Goal: Task Accomplishment & Management: Use online tool/utility

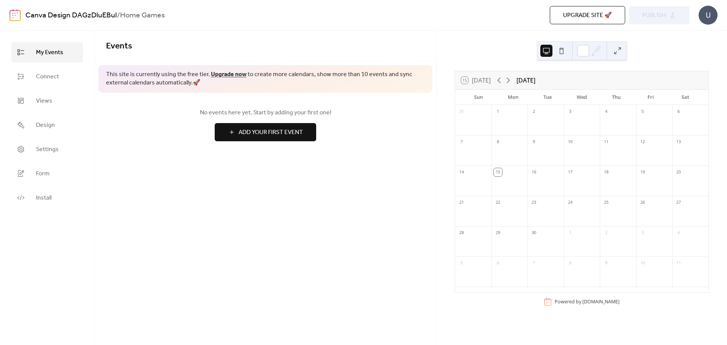
click at [279, 137] on span "Add Your First Event" at bounding box center [271, 132] width 64 height 9
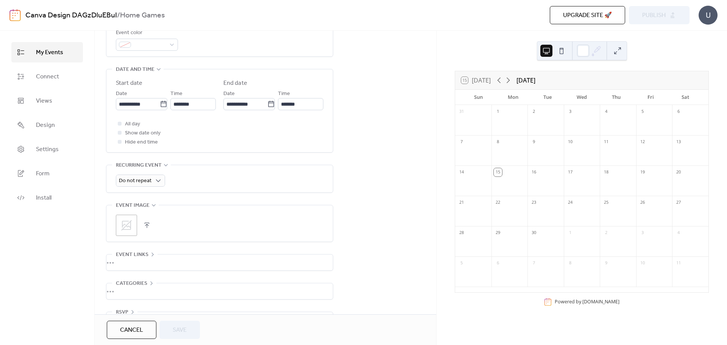
scroll to position [248, 0]
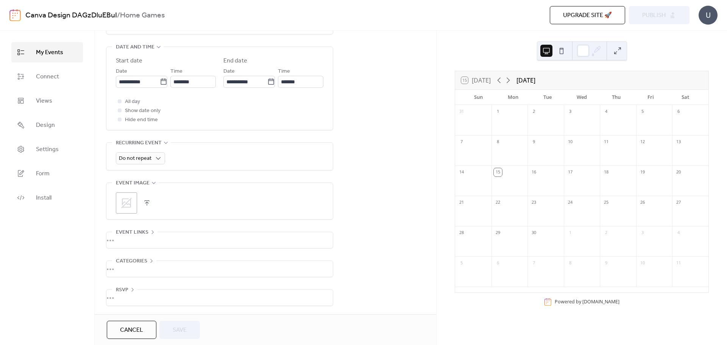
click at [133, 239] on div "•••" at bounding box center [219, 240] width 226 height 16
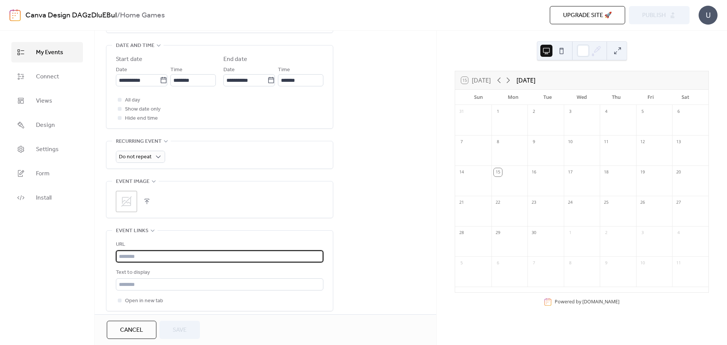
click at [130, 257] on input "text" at bounding box center [219, 256] width 207 height 12
paste input "**********"
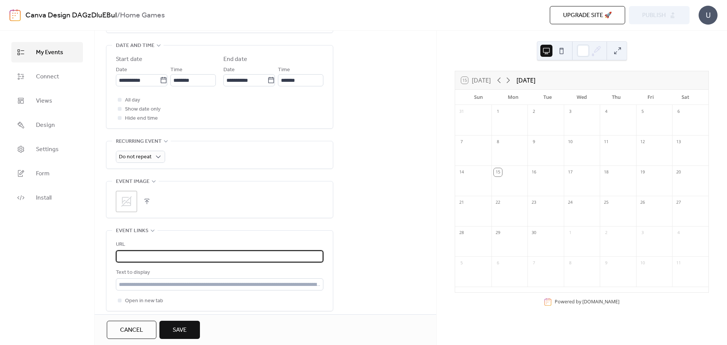
type input "**********"
click at [168, 328] on button "Save" at bounding box center [179, 330] width 41 height 18
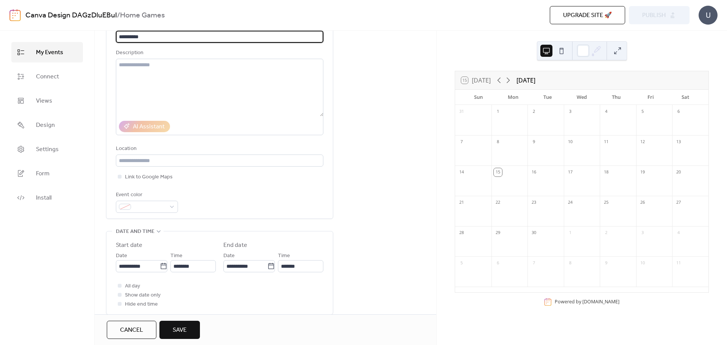
type input "**********"
click at [192, 330] on button "Save" at bounding box center [179, 330] width 41 height 18
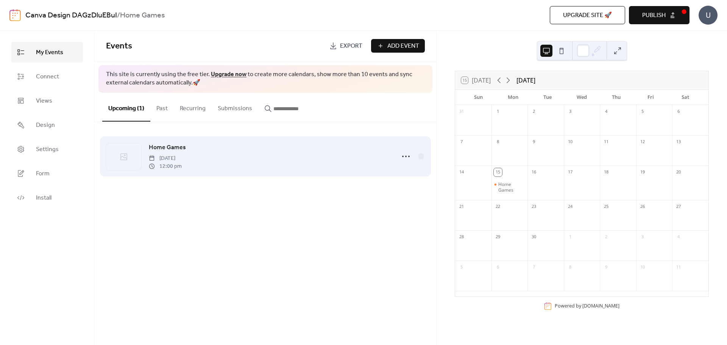
click at [182, 156] on span "[DATE]" at bounding box center [165, 158] width 33 height 8
click at [129, 150] on div at bounding box center [123, 156] width 35 height 27
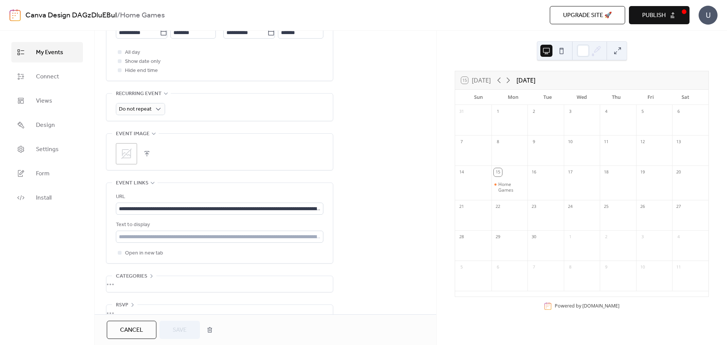
scroll to position [312, 0]
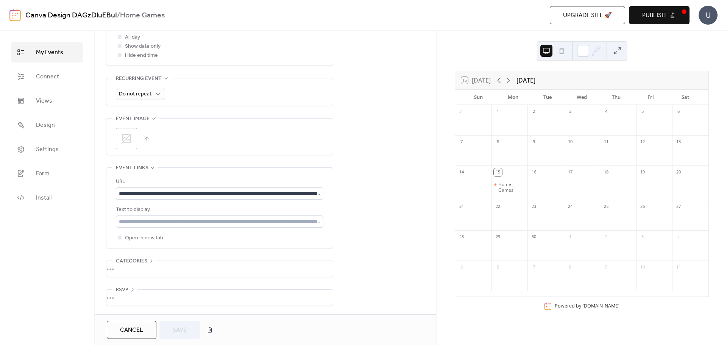
click at [176, 333] on div "Cancel Save" at bounding box center [162, 330] width 110 height 18
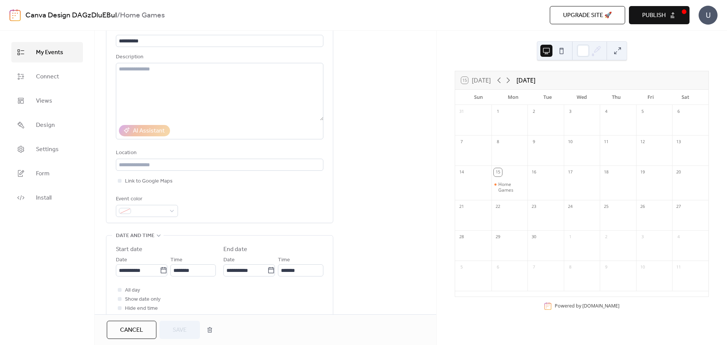
scroll to position [0, 0]
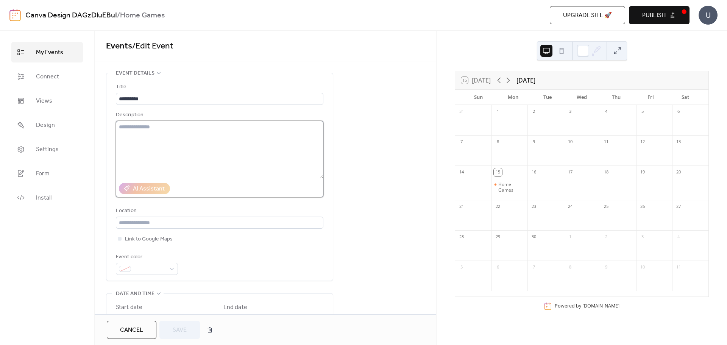
click at [159, 156] on textarea at bounding box center [219, 150] width 207 height 58
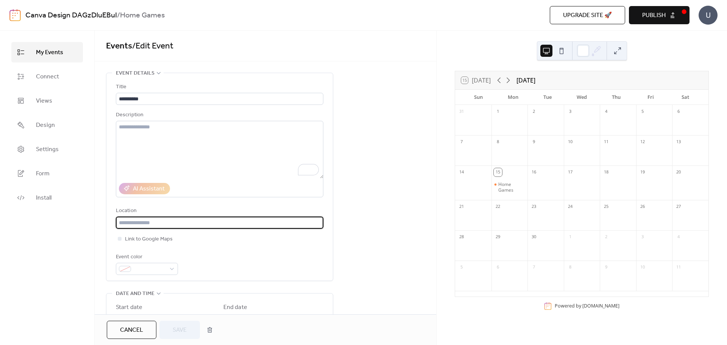
click at [191, 226] on input "text" at bounding box center [219, 223] width 207 height 12
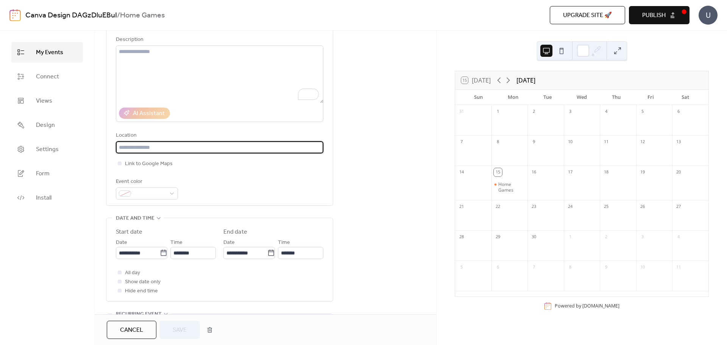
scroll to position [76, 0]
click at [164, 197] on span at bounding box center [150, 193] width 32 height 9
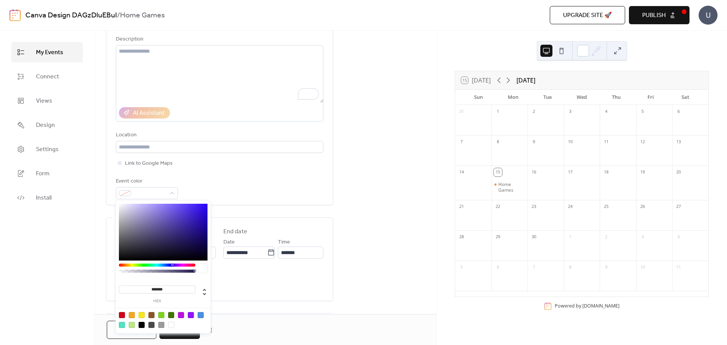
type input "*******"
click at [199, 221] on div at bounding box center [163, 232] width 89 height 57
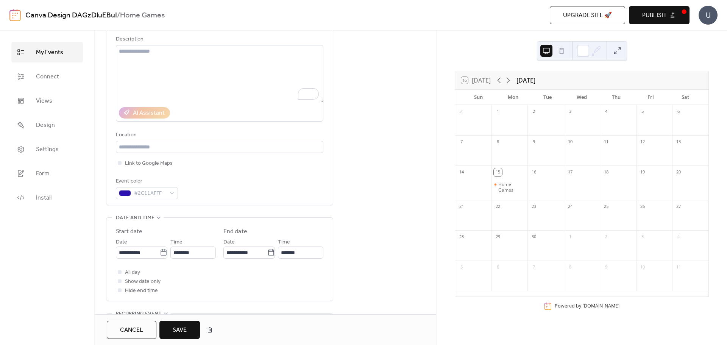
click at [282, 201] on div "**********" at bounding box center [219, 100] width 207 height 207
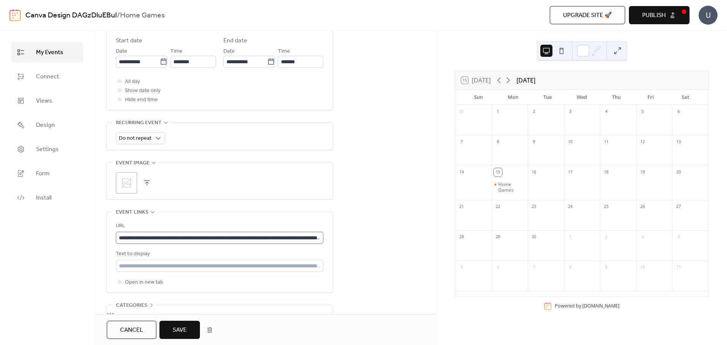
scroll to position [312, 0]
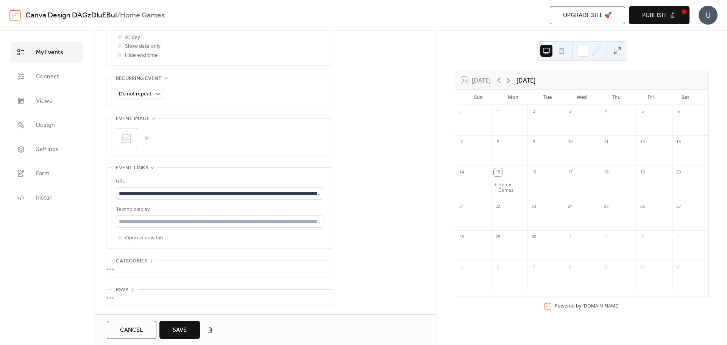
click at [178, 328] on span "Save" at bounding box center [180, 330] width 14 height 9
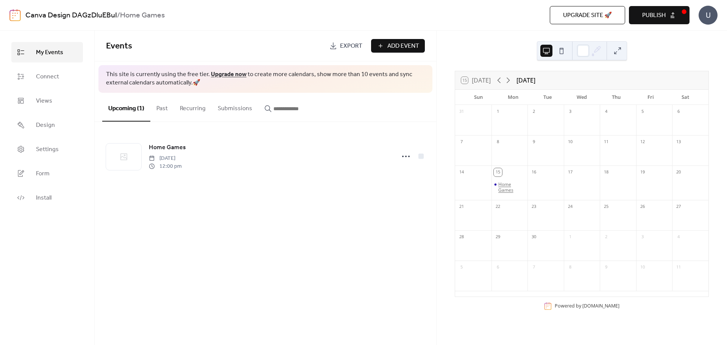
click at [502, 187] on div "Home Games" at bounding box center [511, 187] width 27 height 12
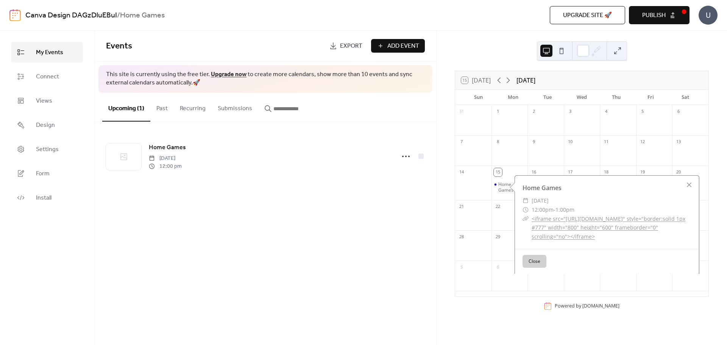
click at [556, 217] on link "<iframe src="https://calendar.google.com/calendar/embed?height=600&wkst=1&ctz=A…" at bounding box center [609, 227] width 154 height 25
click at [680, 56] on div "15 Today September 2025 Sun Mon Tue Wed Thu Fri Sat 31 1 2 3 4 5 6 7 8 9 10 11 …" at bounding box center [582, 188] width 290 height 314
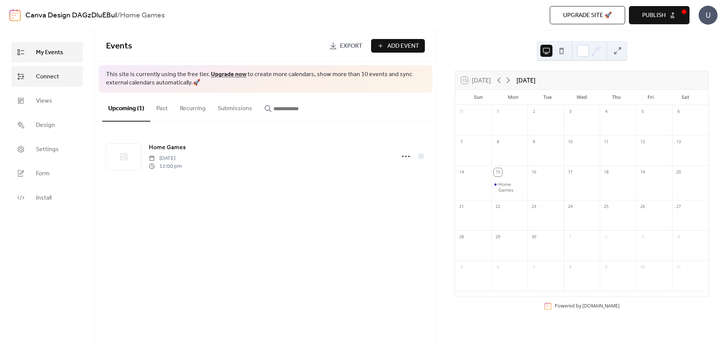
click at [54, 72] on span "Connect" at bounding box center [47, 76] width 23 height 9
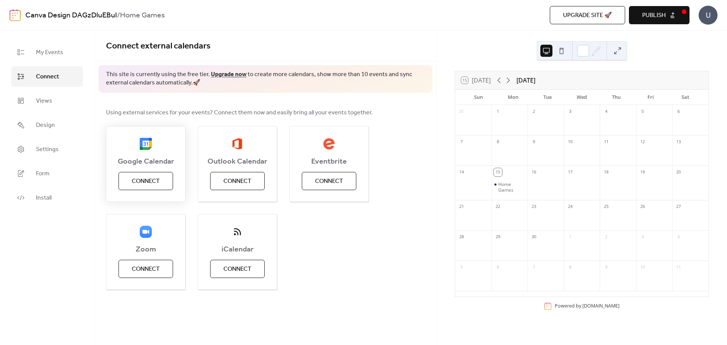
click at [155, 178] on span "Connect" at bounding box center [146, 181] width 28 height 9
click at [239, 260] on button "Connect" at bounding box center [237, 269] width 55 height 18
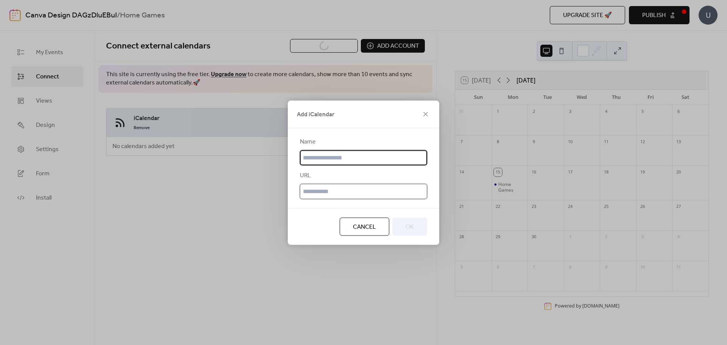
click at [329, 192] on input "text" at bounding box center [363, 191] width 127 height 15
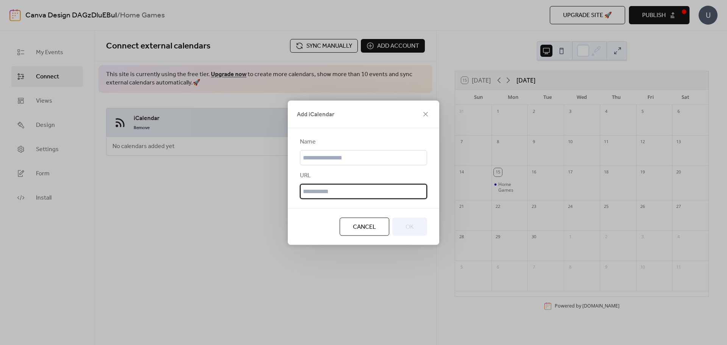
paste input "**********"
type input "**********"
click at [343, 153] on input "text" at bounding box center [363, 157] width 127 height 15
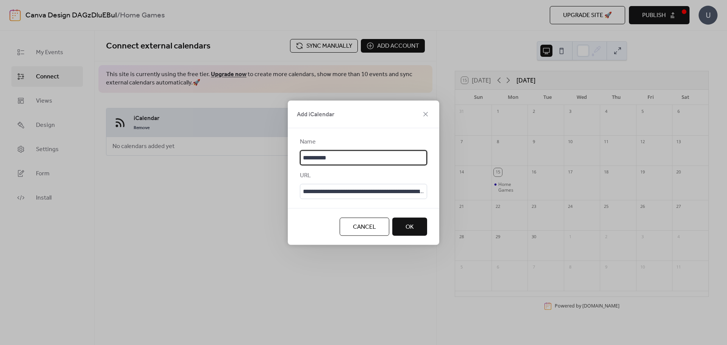
type input "**********"
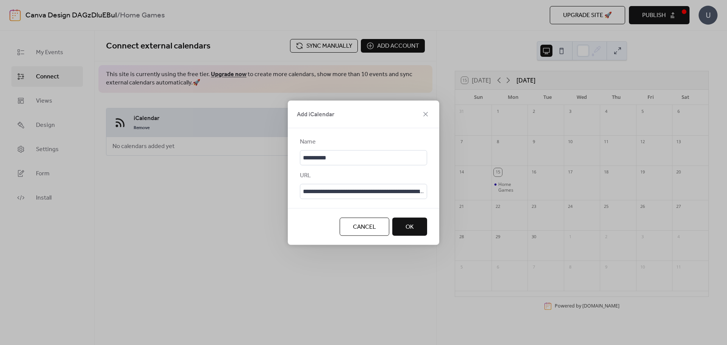
click at [410, 225] on span "OK" at bounding box center [409, 226] width 8 height 9
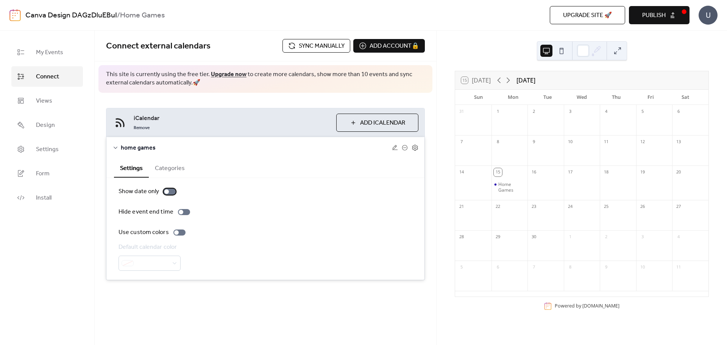
click at [174, 190] on div at bounding box center [170, 192] width 12 height 6
click at [166, 190] on div at bounding box center [170, 192] width 12 height 6
click at [166, 190] on div at bounding box center [166, 191] width 5 height 5
click at [166, 190] on div at bounding box center [170, 192] width 12 height 6
click at [171, 169] on button "Categories" at bounding box center [170, 167] width 42 height 19
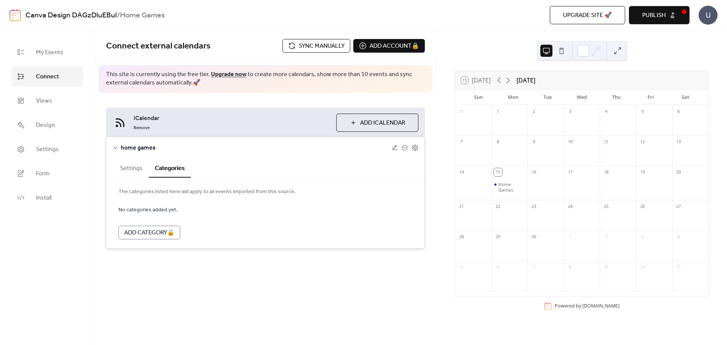
click at [430, 209] on div "iCalendar Remove Add iCalendar home games Settings Categories Show date only Hi…" at bounding box center [265, 178] width 341 height 171
click at [178, 117] on span "iCalendar" at bounding box center [232, 118] width 196 height 9
click at [563, 206] on div "23" at bounding box center [545, 206] width 36 height 12
click at [424, 106] on div "iCalendar Remove Add iCalendar home games Settings Categories Show date only Hi…" at bounding box center [265, 178] width 341 height 171
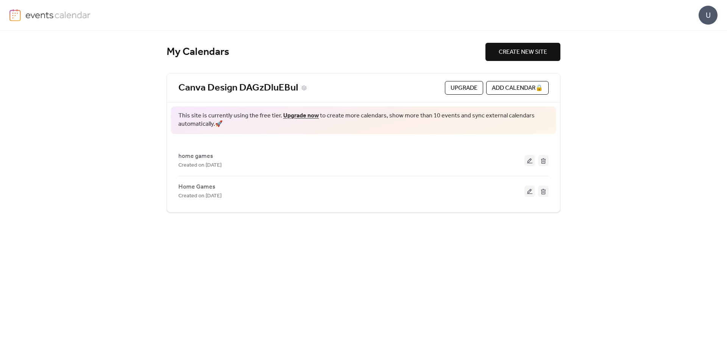
click at [263, 88] on link "Canva Design DAGzDluEBuI" at bounding box center [238, 88] width 120 height 12
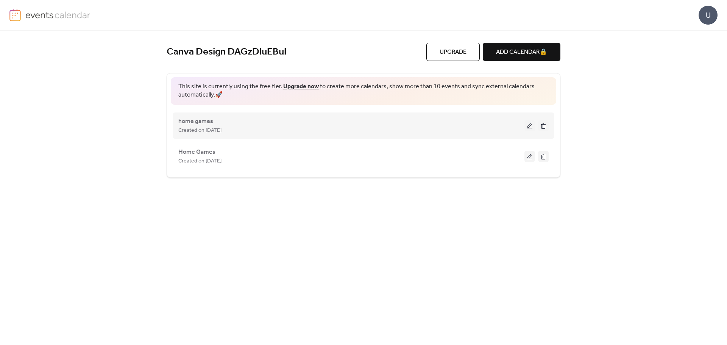
click at [221, 131] on span "Created on [DATE]" at bounding box center [199, 130] width 43 height 9
click at [189, 119] on span "home games" at bounding box center [195, 121] width 35 height 9
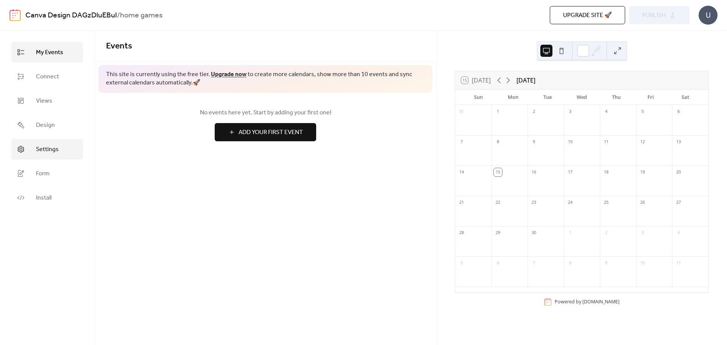
click at [54, 142] on link "Settings" at bounding box center [47, 149] width 72 height 20
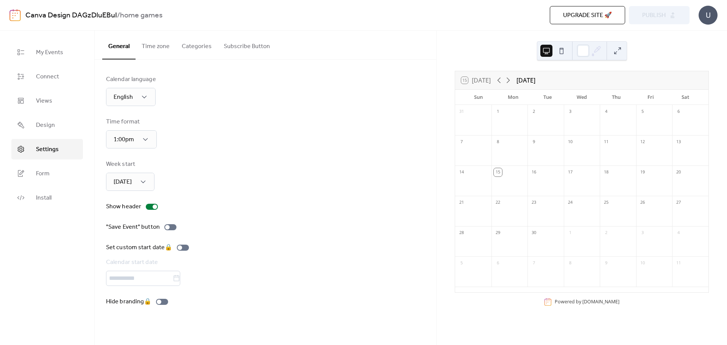
click at [250, 44] on button "Subscribe Button" at bounding box center [247, 45] width 58 height 28
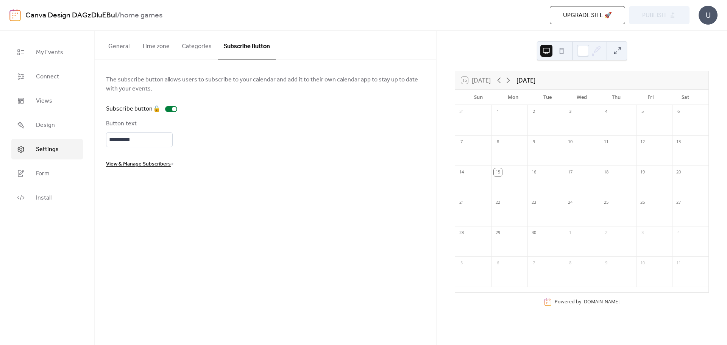
click at [203, 46] on button "Categories" at bounding box center [197, 45] width 42 height 28
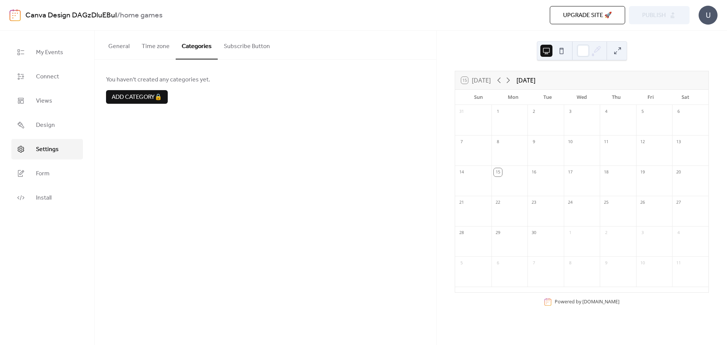
click at [161, 47] on button "Time zone" at bounding box center [156, 45] width 40 height 28
click at [128, 45] on button "General" at bounding box center [118, 45] width 33 height 28
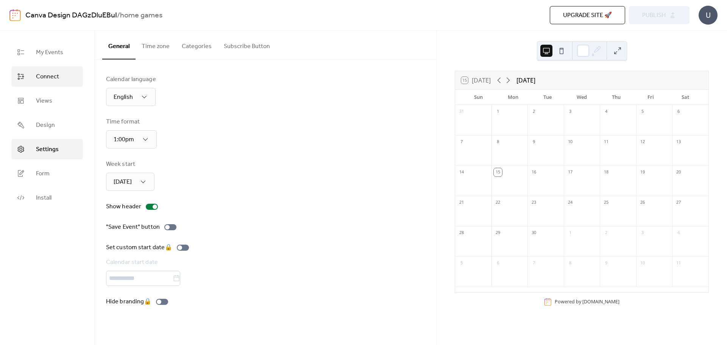
click at [59, 75] on link "Connect" at bounding box center [47, 76] width 72 height 20
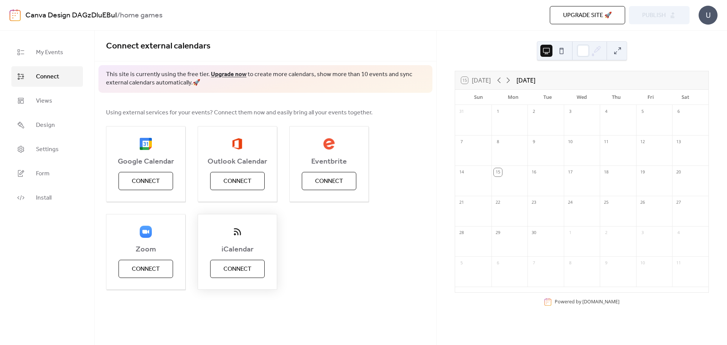
click at [228, 278] on button "Connect" at bounding box center [237, 269] width 55 height 18
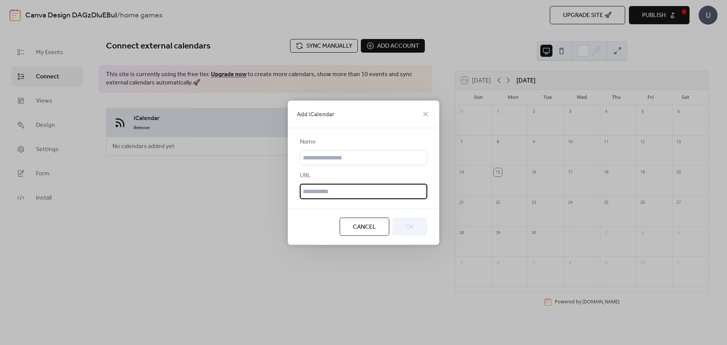
paste input "**********"
type input "**********"
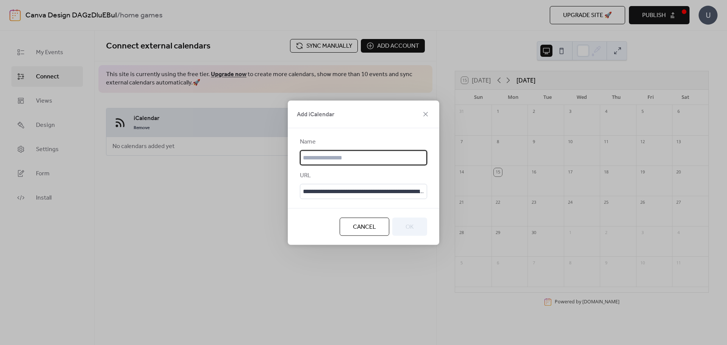
click at [362, 159] on input "text" at bounding box center [363, 157] width 127 height 15
type input "*********"
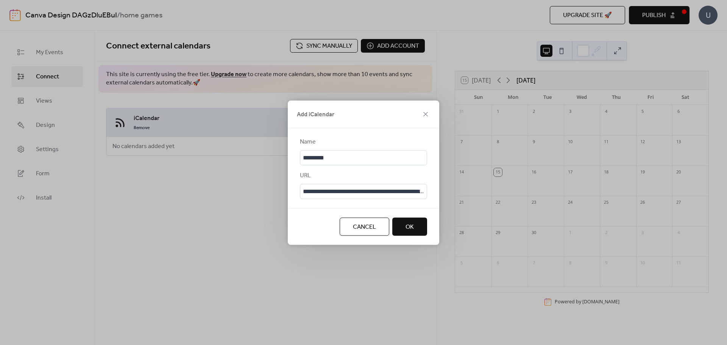
click at [410, 220] on button "OK" at bounding box center [409, 226] width 35 height 18
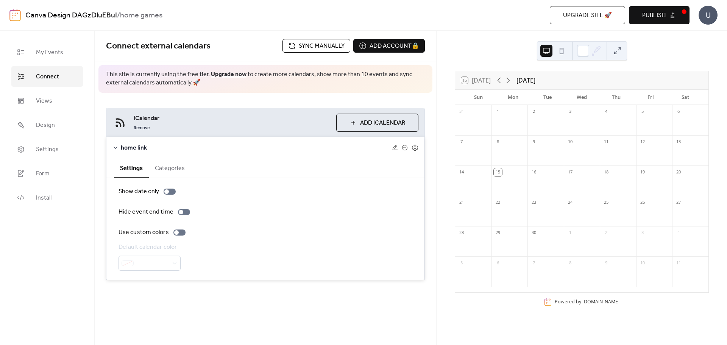
click at [321, 49] on span "Sync manually" at bounding box center [322, 46] width 46 height 9
click at [43, 97] on span "Views" at bounding box center [44, 101] width 16 height 9
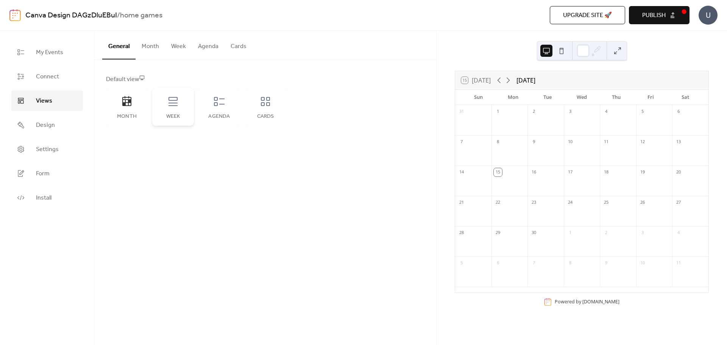
click at [164, 108] on div "Week" at bounding box center [173, 107] width 42 height 38
click at [172, 101] on icon at bounding box center [172, 101] width 9 height 9
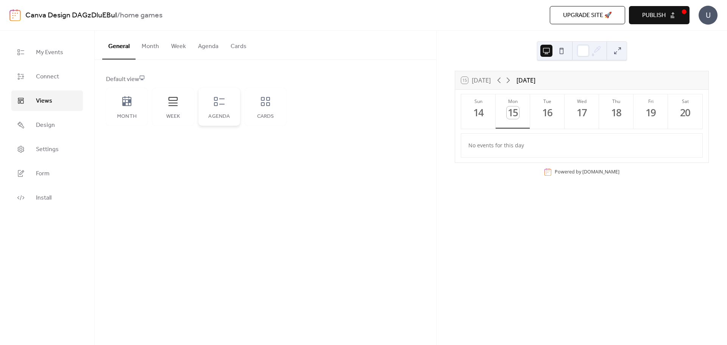
click at [202, 113] on div "Agenda" at bounding box center [219, 107] width 42 height 38
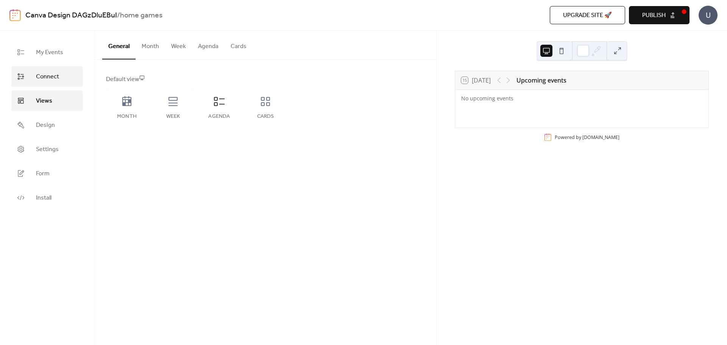
click at [53, 79] on span "Connect" at bounding box center [47, 76] width 23 height 9
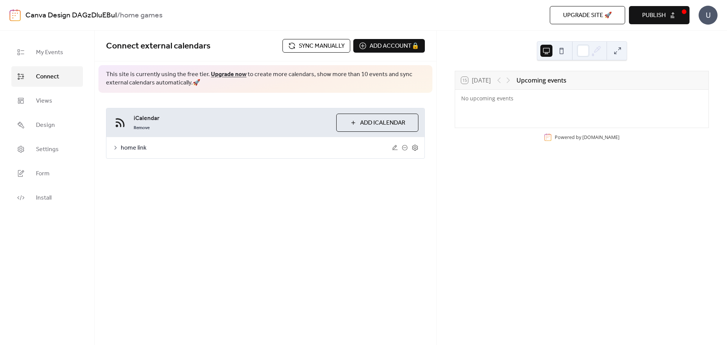
click at [136, 143] on span "home link" at bounding box center [256, 147] width 271 height 9
click at [136, 147] on span "home link" at bounding box center [256, 147] width 271 height 9
click at [179, 235] on div at bounding box center [179, 232] width 12 height 6
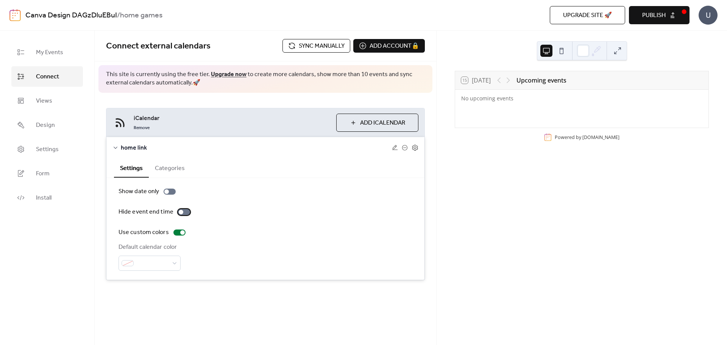
click at [182, 212] on div at bounding box center [184, 212] width 12 height 6
click at [177, 197] on div "Show date only Hide event end time Use custom colors Default calendar color" at bounding box center [265, 229] width 294 height 84
click at [173, 190] on div at bounding box center [170, 192] width 12 height 6
click at [186, 210] on div at bounding box center [187, 212] width 5 height 5
click at [521, 153] on div "15 Today Upcoming events No upcoming events Powered by EventsCalendar.co" at bounding box center [582, 188] width 290 height 314
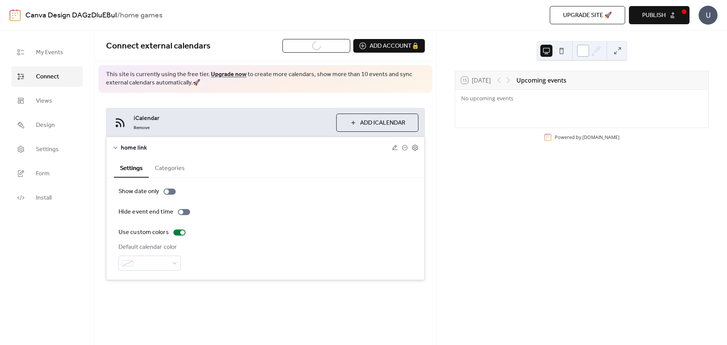
click at [581, 51] on div at bounding box center [583, 51] width 12 height 12
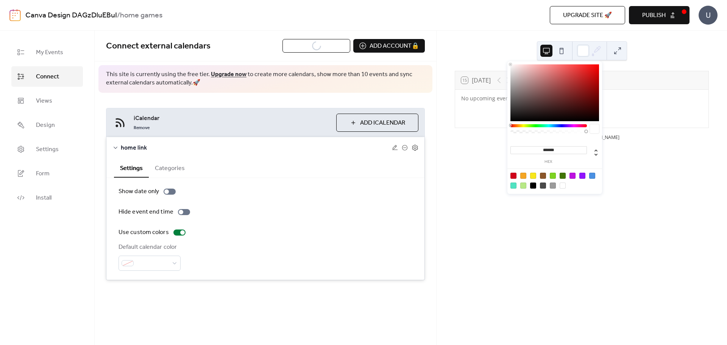
type input "*******"
click at [583, 94] on div at bounding box center [554, 92] width 89 height 57
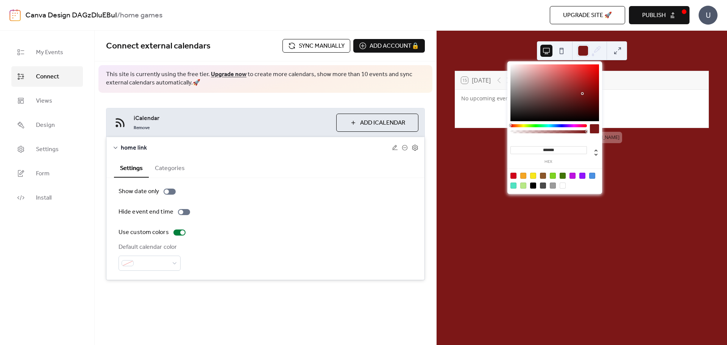
click at [642, 159] on div "15 Today Upcoming events No upcoming events Powered by EventsCalendar.co" at bounding box center [582, 188] width 290 height 314
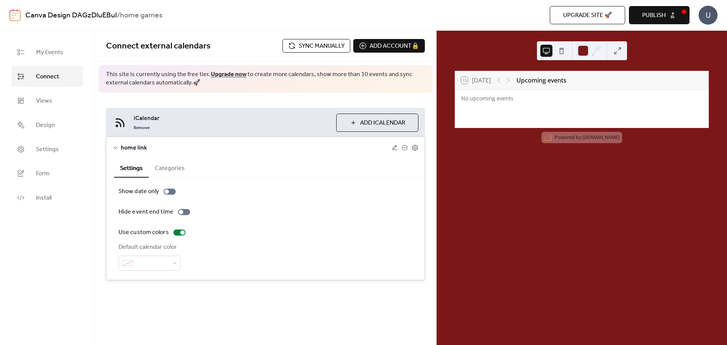
click at [619, 53] on button at bounding box center [617, 51] width 12 height 12
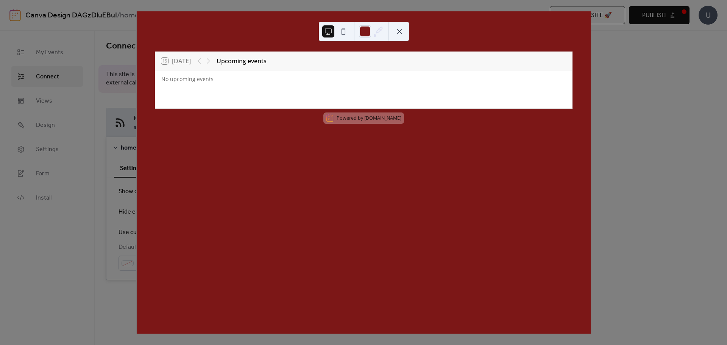
click at [475, 193] on div "15 Today Upcoming events No upcoming events Powered by EventsCalendar.co" at bounding box center [364, 172] width 454 height 322
click at [364, 120] on link "[DOMAIN_NAME]" at bounding box center [382, 118] width 37 height 6
click at [344, 30] on button at bounding box center [343, 31] width 12 height 12
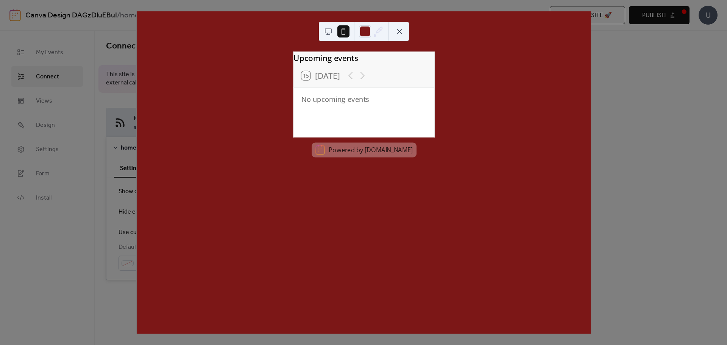
click at [333, 30] on button at bounding box center [328, 31] width 12 height 12
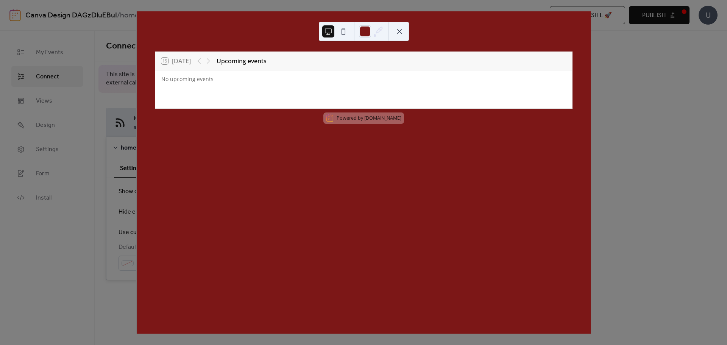
click at [399, 31] on button at bounding box center [399, 31] width 12 height 12
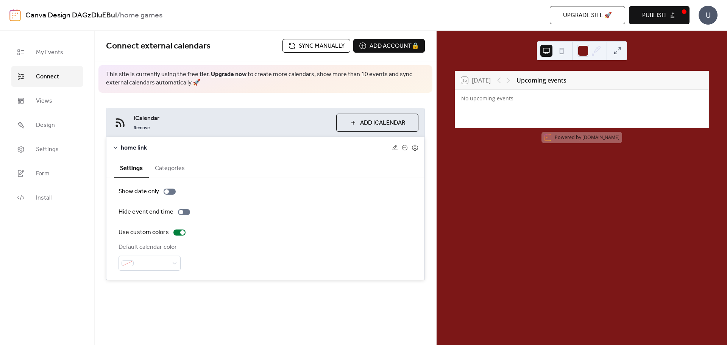
click at [668, 15] on button "Publish" at bounding box center [659, 15] width 61 height 18
click at [50, 57] on span "My Events" at bounding box center [49, 52] width 27 height 9
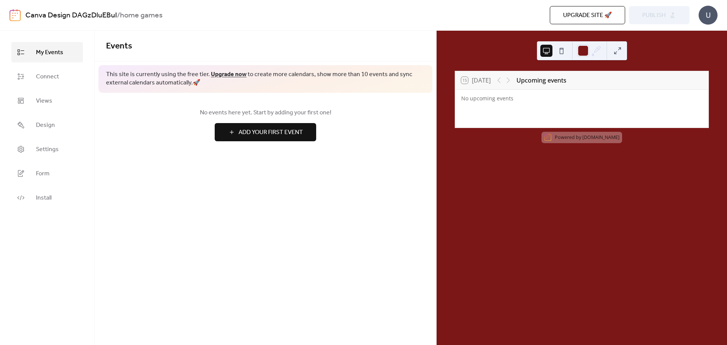
click at [282, 134] on span "Add Your First Event" at bounding box center [271, 132] width 64 height 9
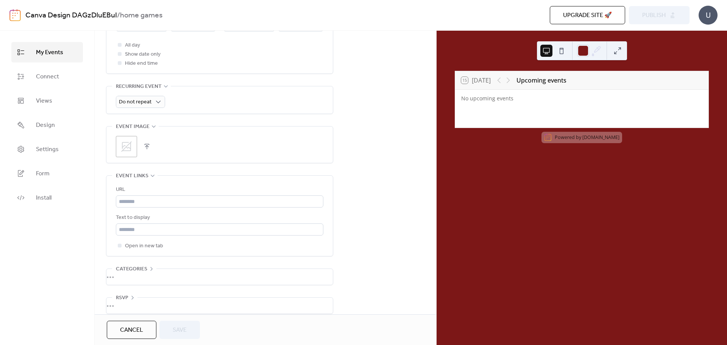
scroll to position [312, 0]
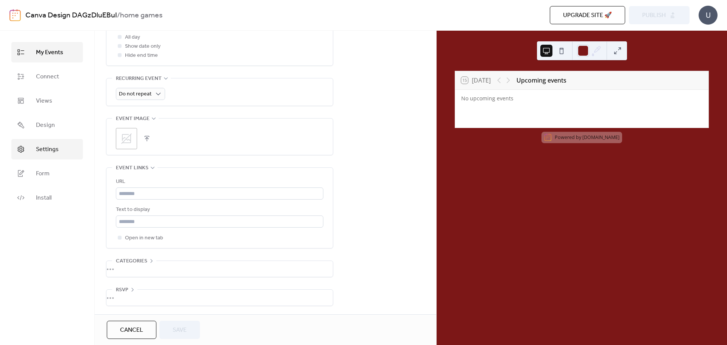
click at [55, 148] on span "Settings" at bounding box center [47, 149] width 23 height 9
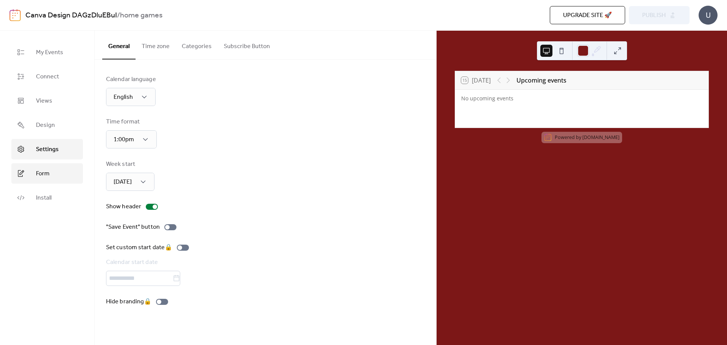
click at [52, 178] on link "Form" at bounding box center [47, 173] width 72 height 20
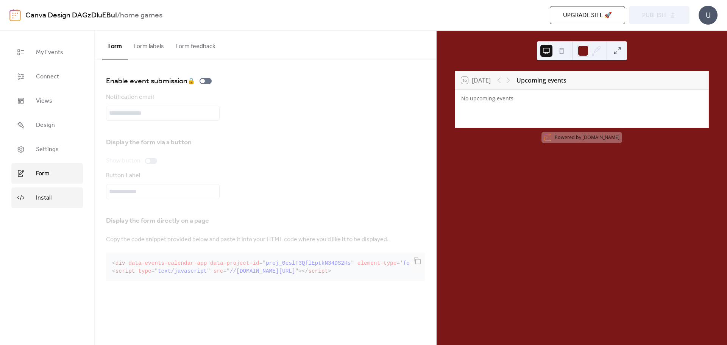
click at [50, 198] on span "Install" at bounding box center [44, 197] width 16 height 9
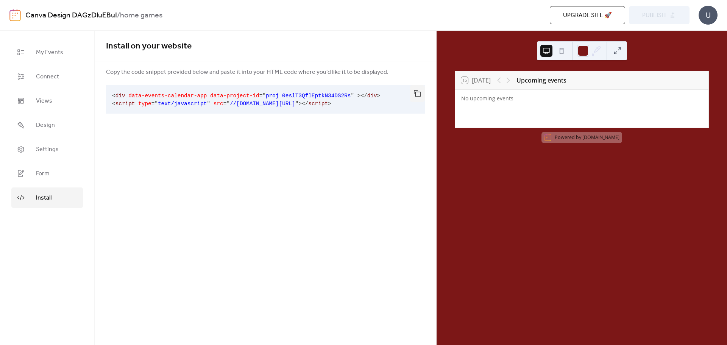
click at [153, 100] on pre "< div data-events-calendar-app data-project-id = " proj_0eslT3QflEptkN34DS2Rs "…" at bounding box center [259, 99] width 307 height 28
click at [373, 108] on pre "< div data-events-calendar-app data-project-id = " proj_0eslT3QflEptkN34DS2Rs "…" at bounding box center [259, 99] width 307 height 28
click at [50, 176] on link "Form" at bounding box center [47, 173] width 72 height 20
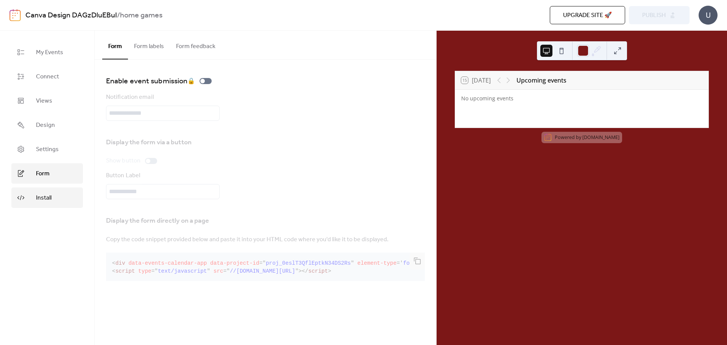
click at [50, 201] on span "Install" at bounding box center [44, 197] width 16 height 9
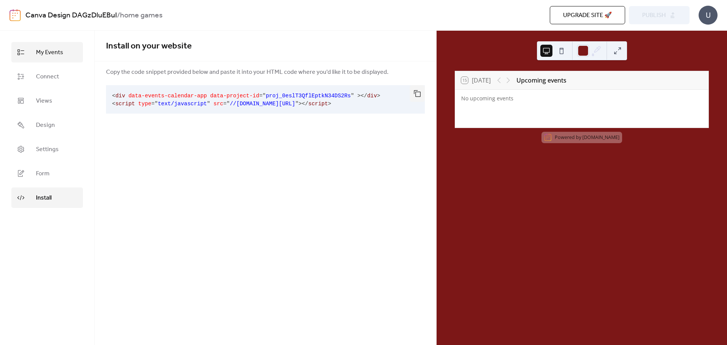
click at [65, 56] on link "My Events" at bounding box center [47, 52] width 72 height 20
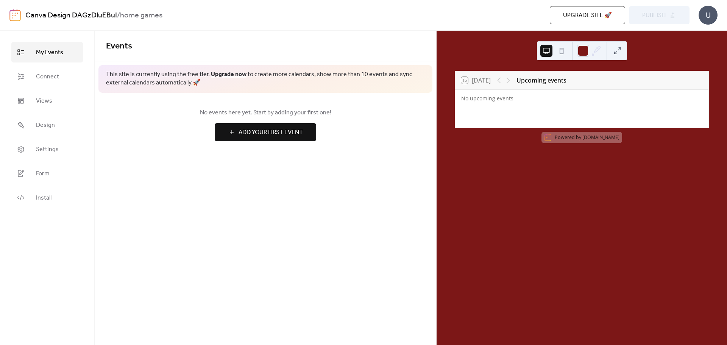
click at [258, 139] on button "Add Your First Event" at bounding box center [265, 132] width 101 height 18
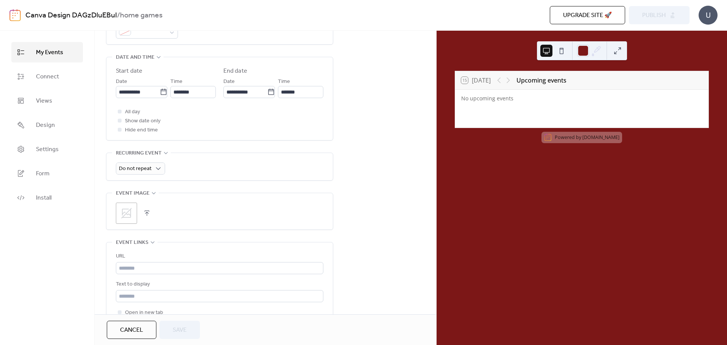
scroll to position [237, 0]
click at [64, 80] on link "Connect" at bounding box center [47, 76] width 72 height 20
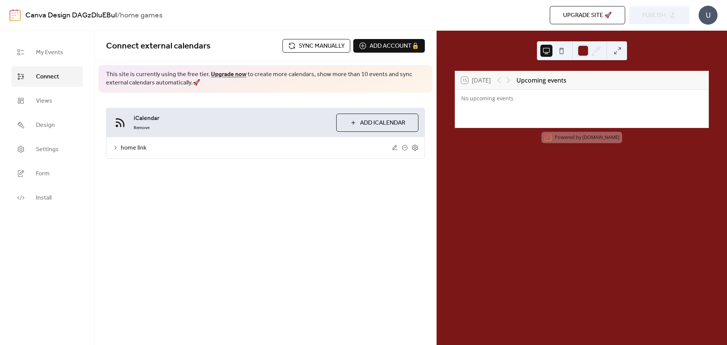
click at [144, 149] on span "home link" at bounding box center [256, 147] width 271 height 9
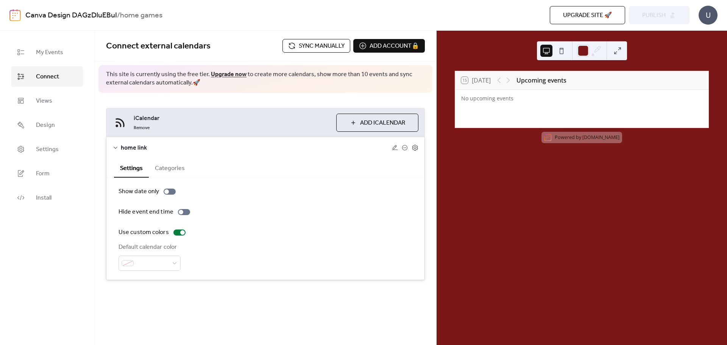
click at [165, 167] on button "Categories" at bounding box center [170, 167] width 42 height 19
click at [360, 124] on span "Add iCalendar" at bounding box center [382, 122] width 45 height 9
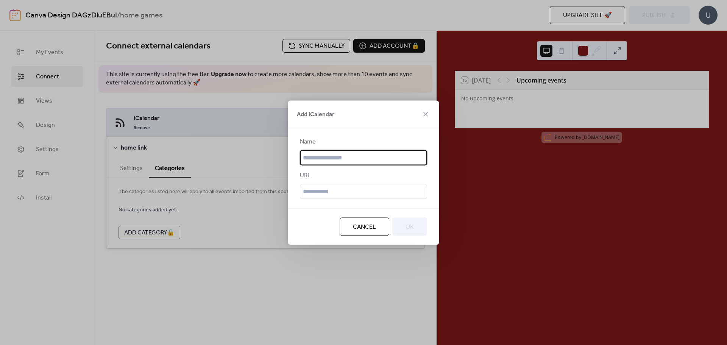
click at [378, 238] on div "Cancel OK" at bounding box center [363, 226] width 151 height 37
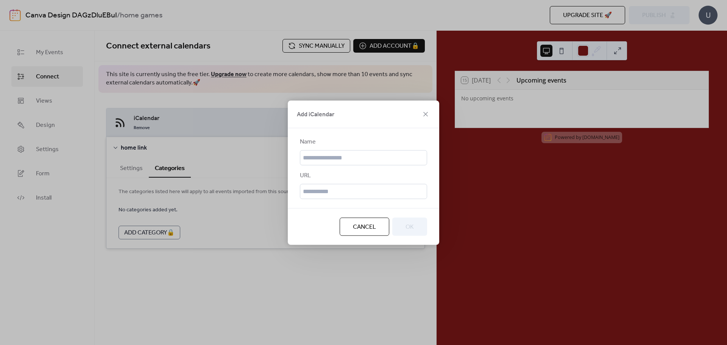
click at [358, 230] on span "Cancel" at bounding box center [364, 226] width 23 height 9
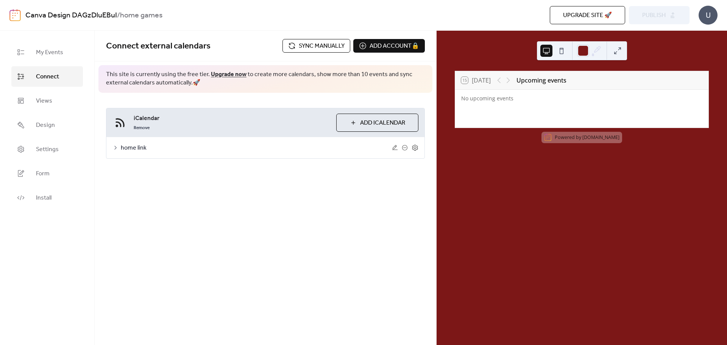
click at [549, 119] on div "No upcoming events" at bounding box center [581, 109] width 253 height 38
click at [562, 53] on button at bounding box center [561, 51] width 12 height 12
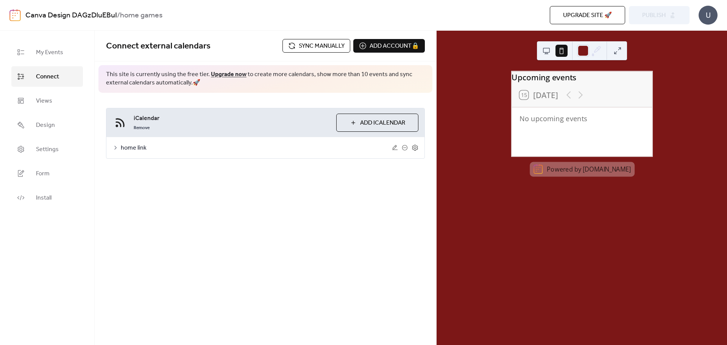
click at [544, 49] on button at bounding box center [546, 51] width 12 height 12
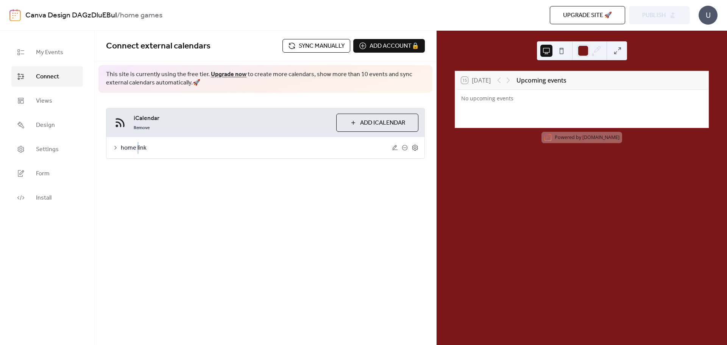
click at [137, 147] on span "home link" at bounding box center [256, 147] width 271 height 9
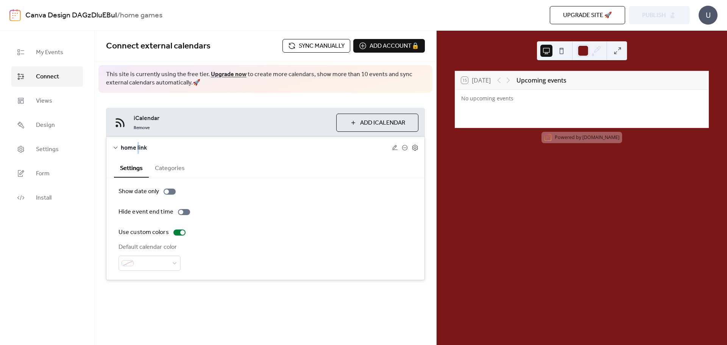
click at [173, 171] on button "Categories" at bounding box center [170, 167] width 42 height 19
click at [137, 140] on div "home link" at bounding box center [265, 147] width 318 height 21
click at [133, 143] on span "home link" at bounding box center [256, 147] width 271 height 9
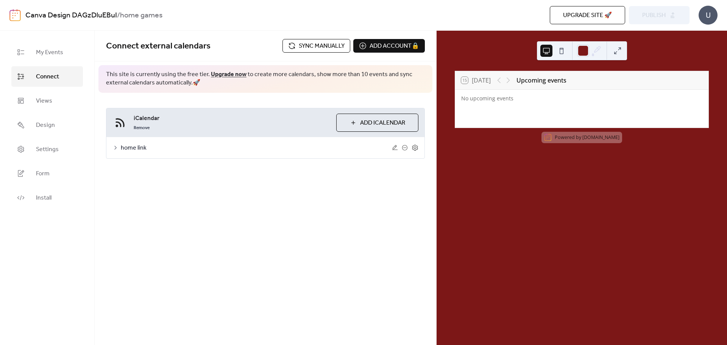
click at [350, 118] on button "Add iCalendar" at bounding box center [377, 123] width 82 height 18
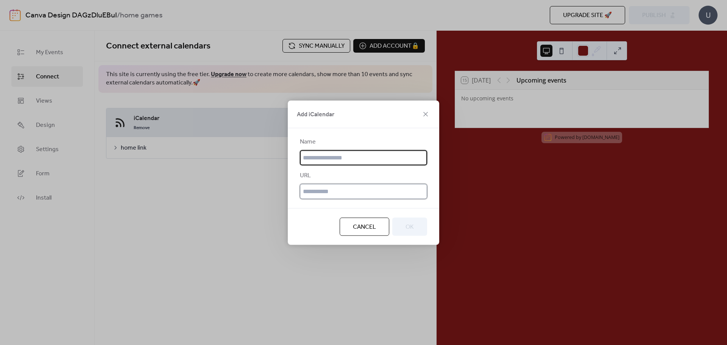
click at [338, 189] on input "text" at bounding box center [363, 191] width 127 height 15
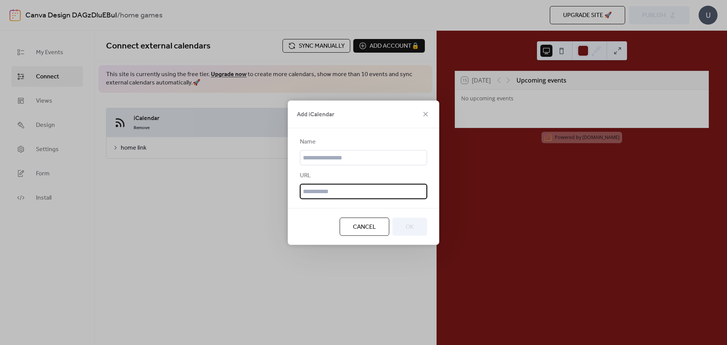
paste input "**********"
drag, startPoint x: 341, startPoint y: 193, endPoint x: 260, endPoint y: 193, distance: 81.0
click at [260, 193] on div "**********" at bounding box center [363, 172] width 727 height 345
type input "**********"
click at [357, 157] on input "text" at bounding box center [363, 157] width 127 height 15
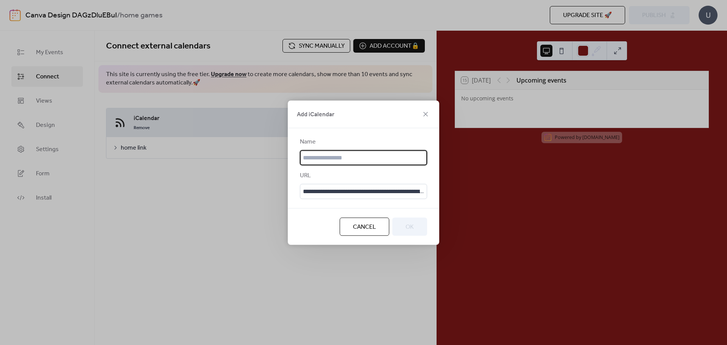
type input "**********"
click at [414, 227] on button "OK" at bounding box center [409, 226] width 35 height 18
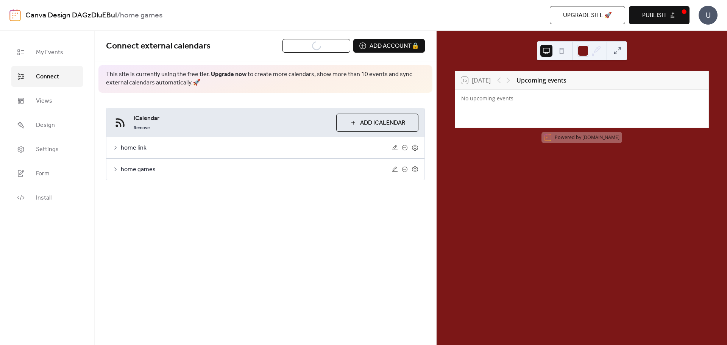
click at [135, 169] on span "home games" at bounding box center [256, 169] width 271 height 9
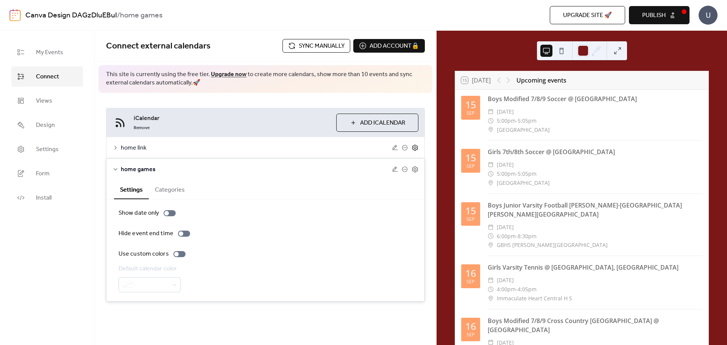
click at [414, 148] on icon at bounding box center [415, 147] width 3 height 3
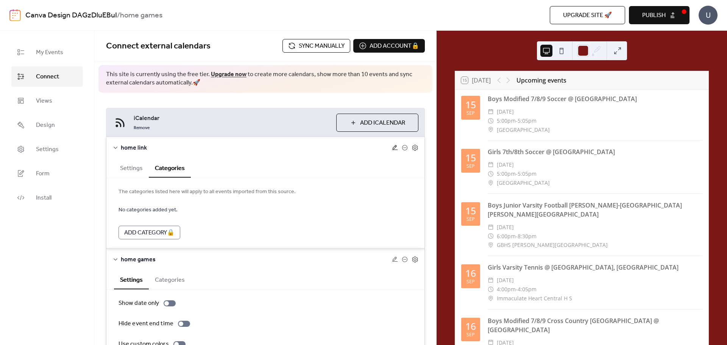
click at [395, 150] on icon at bounding box center [395, 148] width 6 height 6
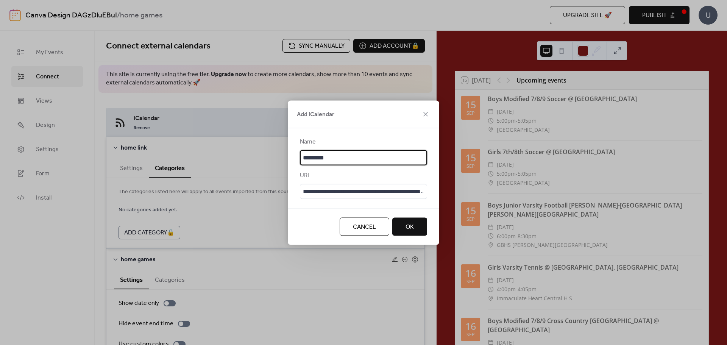
click at [368, 230] on span "Cancel" at bounding box center [364, 226] width 23 height 9
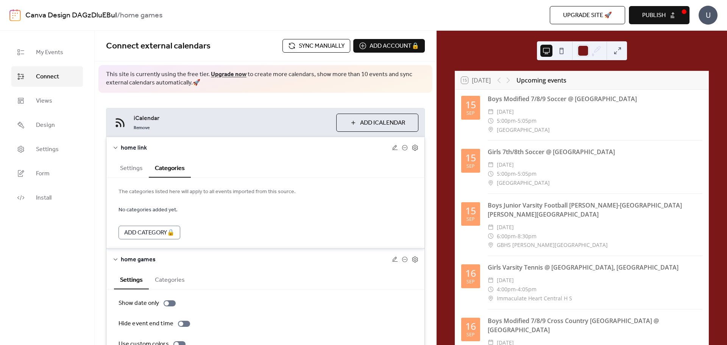
click at [134, 165] on button "Settings" at bounding box center [131, 167] width 35 height 19
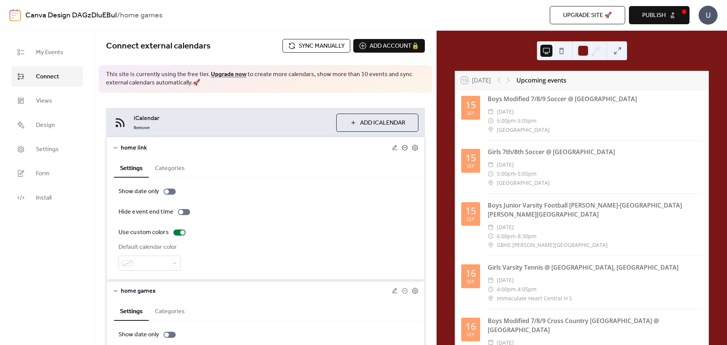
click at [403, 148] on icon at bounding box center [404, 147] width 3 height 0
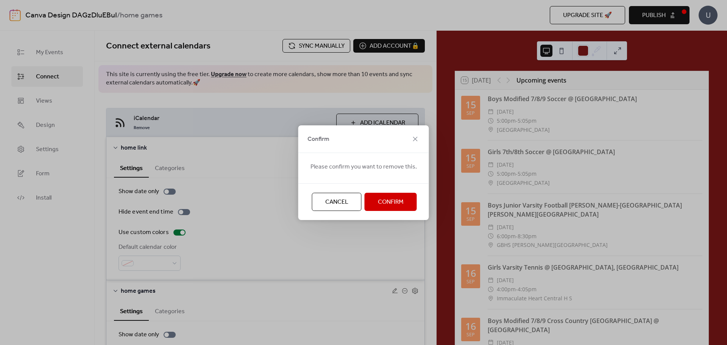
click at [391, 204] on span "Confirm" at bounding box center [391, 202] width 26 height 9
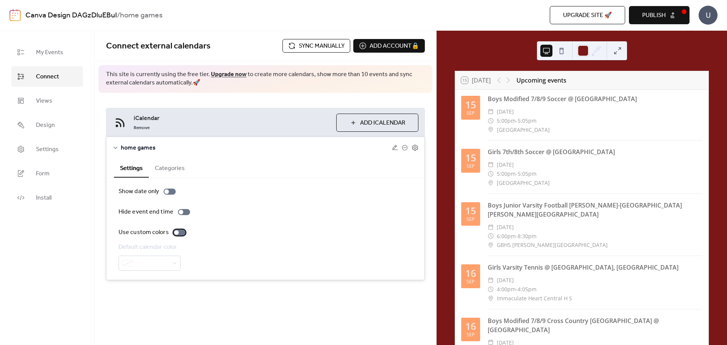
click at [178, 235] on div at bounding box center [179, 232] width 12 height 6
click at [580, 51] on div at bounding box center [583, 51] width 12 height 12
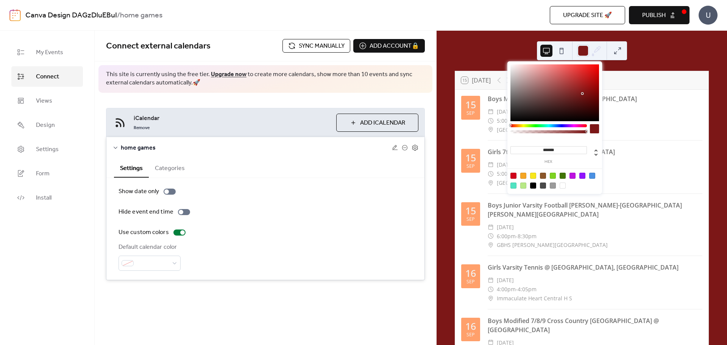
click at [591, 175] on div at bounding box center [592, 176] width 6 height 6
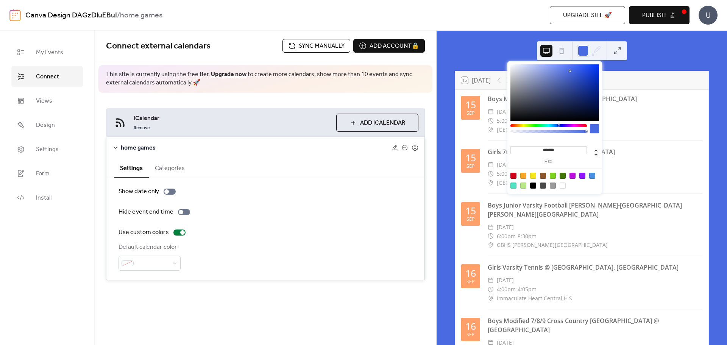
click at [558, 125] on div at bounding box center [559, 125] width 2 height 2
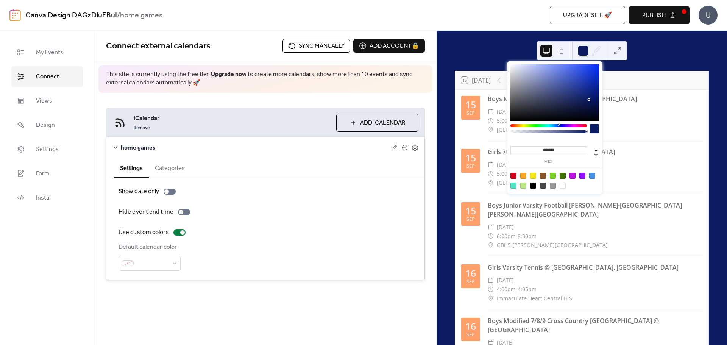
type input "*******"
drag, startPoint x: 568, startPoint y: 71, endPoint x: 589, endPoint y: 100, distance: 35.8
click at [589, 100] on div at bounding box center [554, 92] width 89 height 57
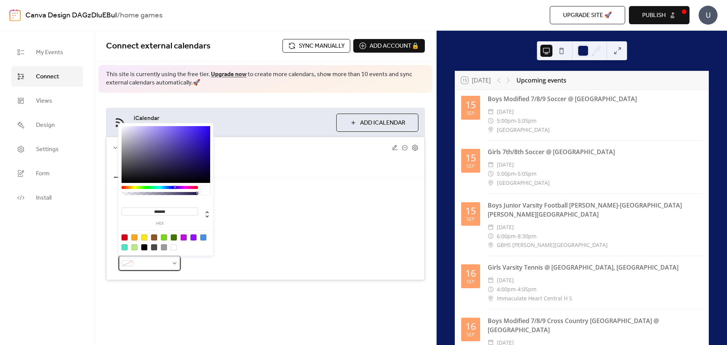
click at [166, 264] on span at bounding box center [153, 263] width 32 height 9
click at [145, 235] on div at bounding box center [144, 237] width 6 height 6
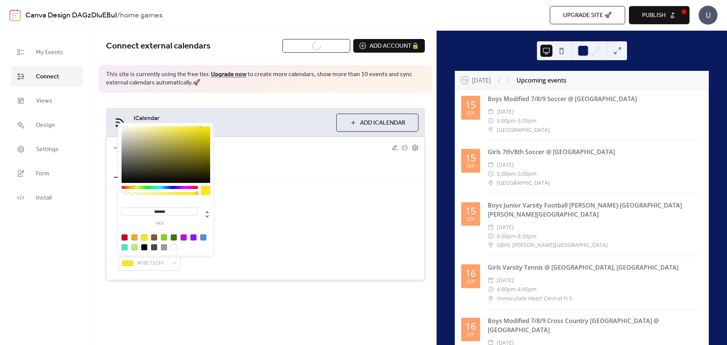
click at [206, 151] on div at bounding box center [166, 154] width 89 height 57
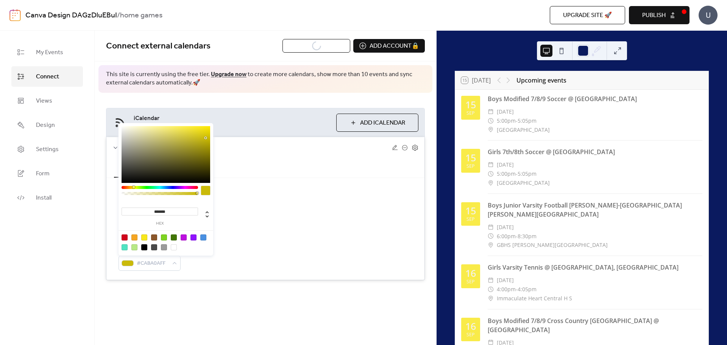
click at [206, 138] on div at bounding box center [166, 154] width 89 height 57
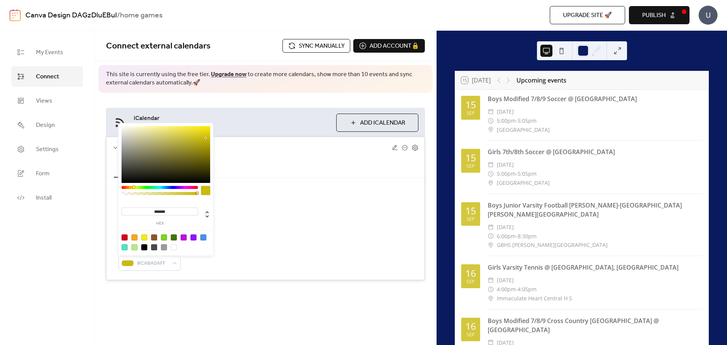
click at [203, 237] on div at bounding box center [203, 237] width 6 height 6
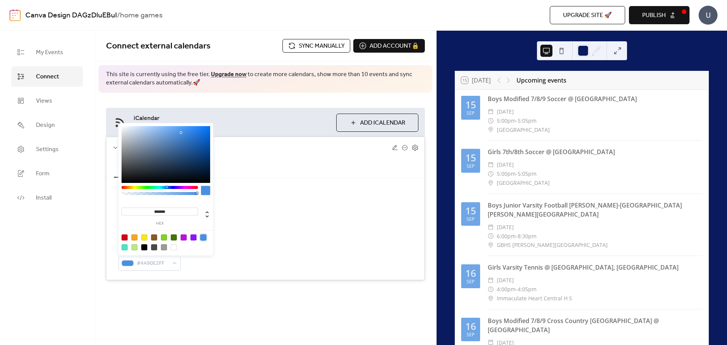
click at [206, 239] on div at bounding box center [203, 237] width 6 height 6
click at [144, 248] on div at bounding box center [144, 247] width 6 height 6
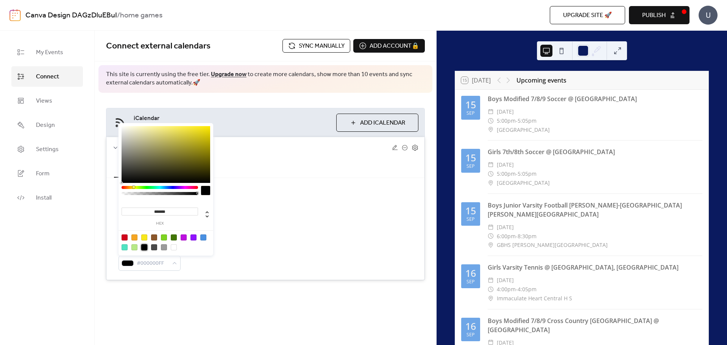
click at [141, 247] on div at bounding box center [144, 247] width 6 height 6
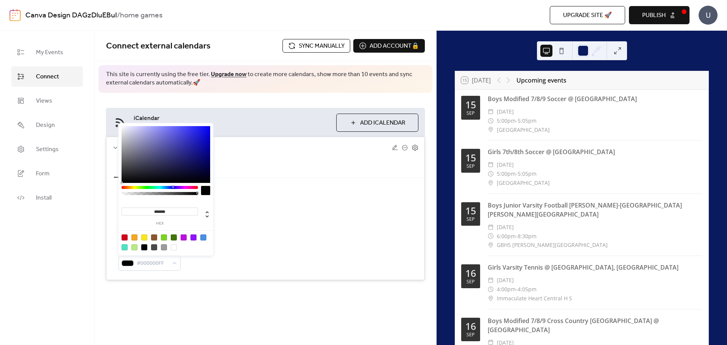
click at [173, 188] on div at bounding box center [160, 187] width 76 height 3
click at [198, 154] on div at bounding box center [166, 154] width 89 height 57
click at [200, 162] on div at bounding box center [166, 154] width 89 height 57
click at [203, 153] on div at bounding box center [166, 154] width 89 height 57
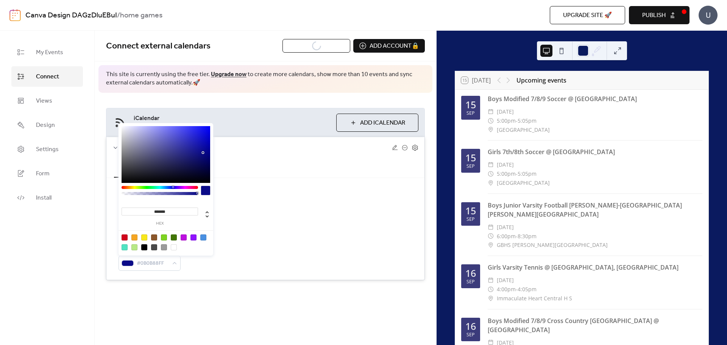
click at [182, 154] on div at bounding box center [166, 154] width 89 height 57
click at [207, 147] on div at bounding box center [166, 154] width 89 height 57
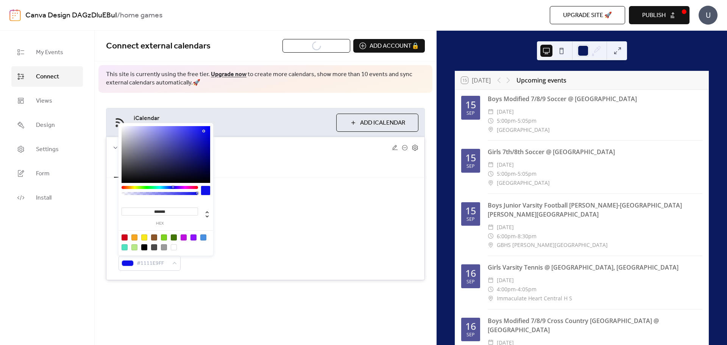
click at [204, 131] on div at bounding box center [166, 154] width 89 height 57
type input "*******"
click at [198, 159] on div at bounding box center [166, 154] width 89 height 57
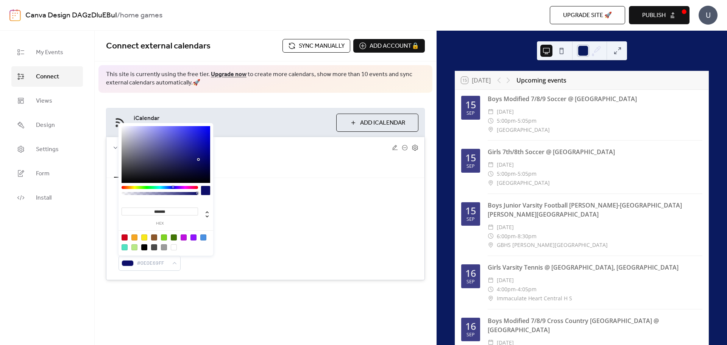
click at [580, 51] on div at bounding box center [583, 51] width 12 height 12
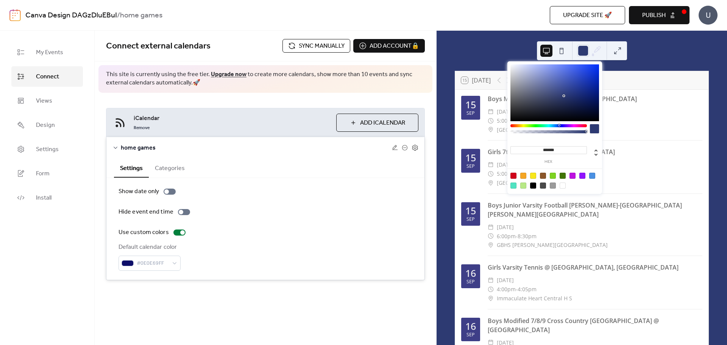
click at [564, 96] on div at bounding box center [554, 92] width 89 height 57
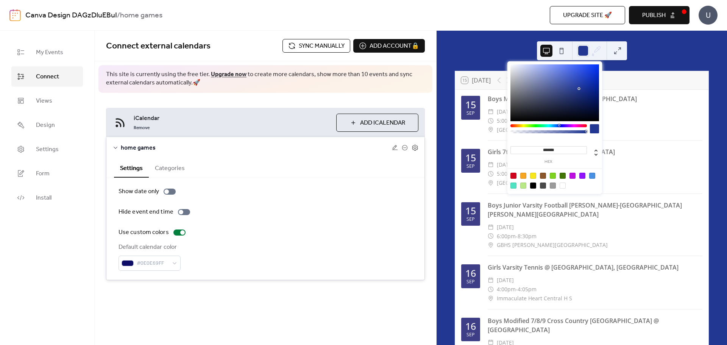
click at [578, 89] on div at bounding box center [554, 92] width 89 height 57
click at [533, 188] on div at bounding box center [533, 185] width 6 height 6
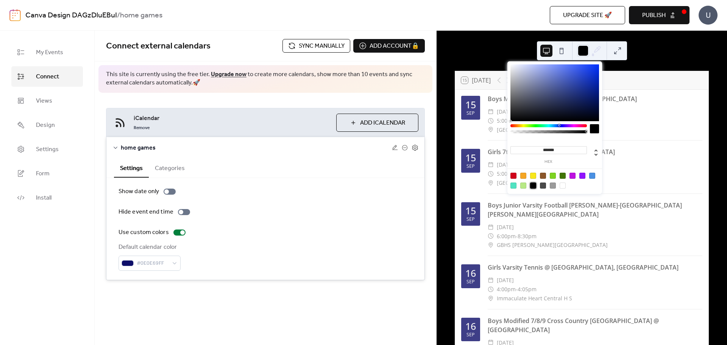
click at [543, 187] on div at bounding box center [543, 185] width 6 height 6
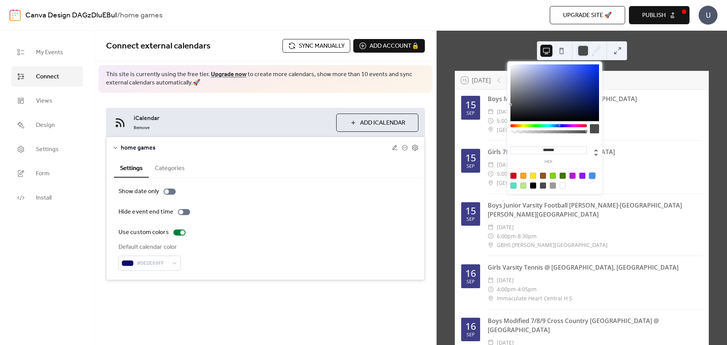
click at [592, 176] on div at bounding box center [592, 176] width 6 height 6
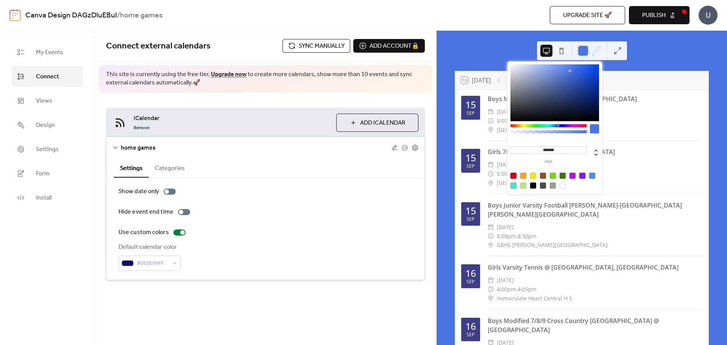
type input "*******"
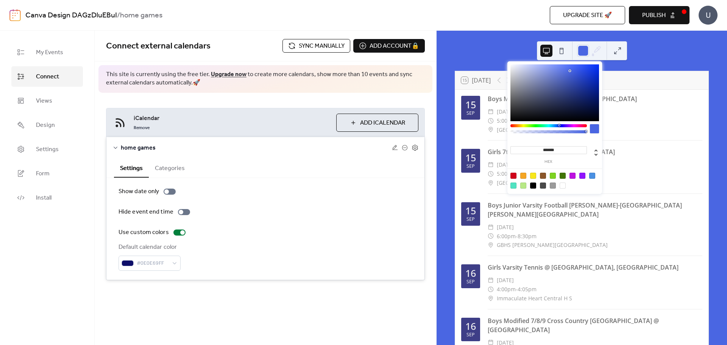
click at [559, 126] on div at bounding box center [548, 125] width 76 height 3
click at [671, 80] on div "15 Today Upcoming events" at bounding box center [581, 80] width 253 height 18
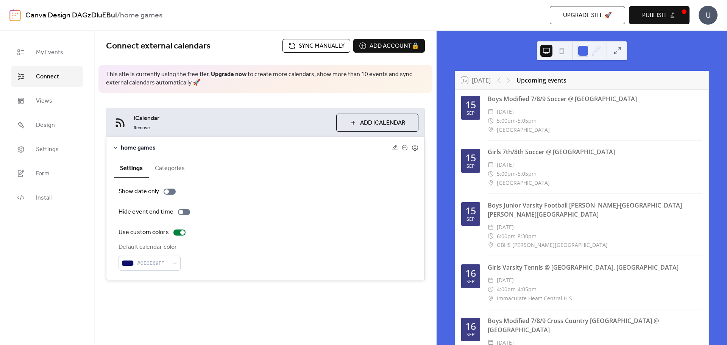
click at [175, 100] on div "iCalendar Remove Add iCalendar home games Settings Categories Show date only Hi…" at bounding box center [265, 194] width 341 height 203
click at [47, 195] on span "Install" at bounding box center [44, 197] width 16 height 9
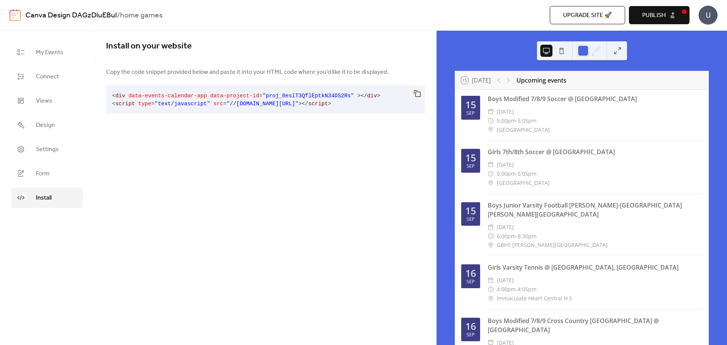
click at [214, 103] on span "src" at bounding box center [219, 104] width 10 height 6
click at [222, 96] on span "data-project-id" at bounding box center [234, 96] width 49 height 6
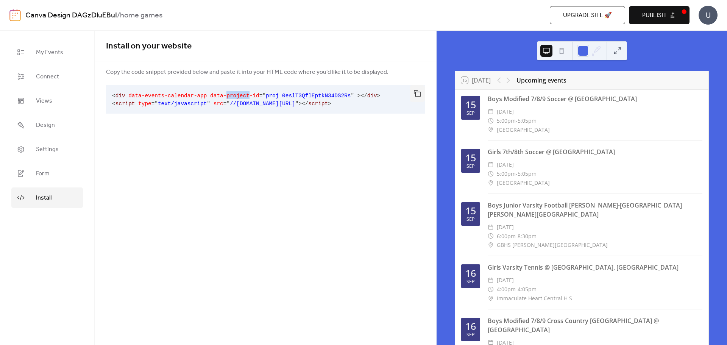
click at [222, 96] on span "data-project-id" at bounding box center [234, 96] width 49 height 6
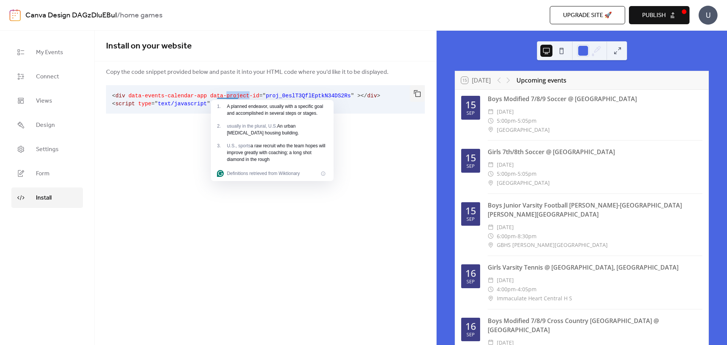
click at [222, 96] on span "data-project-id" at bounding box center [234, 96] width 49 height 6
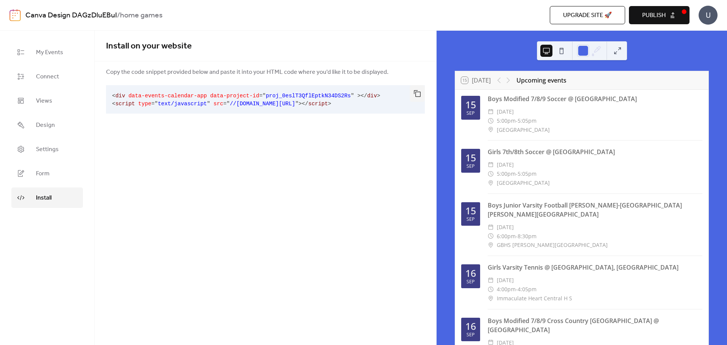
click at [293, 108] on pre "< div data-events-calendar-app data-project-id = " proj_0eslT3QflEptkN34DS2Rs "…" at bounding box center [259, 99] width 307 height 28
click at [362, 104] on pre "< div data-events-calendar-app data-project-id = " proj_0eslT3QflEptkN34DS2Rs "…" at bounding box center [259, 99] width 307 height 28
click at [414, 97] on button "button" at bounding box center [417, 93] width 15 height 17
click at [53, 108] on link "Views" at bounding box center [47, 100] width 72 height 20
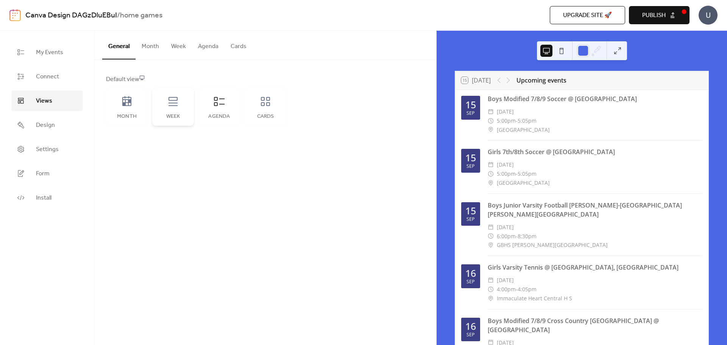
click at [179, 108] on div "Week" at bounding box center [173, 107] width 42 height 38
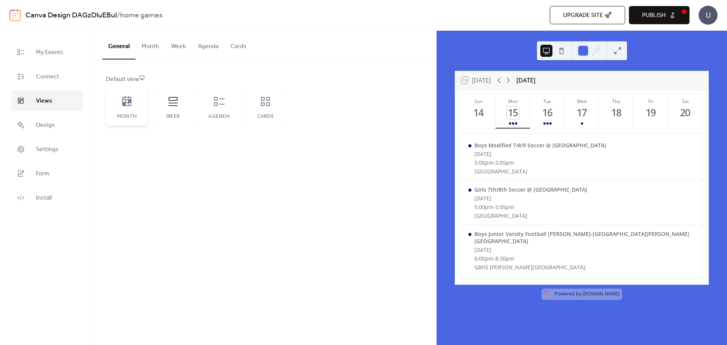
click at [129, 109] on div "Month" at bounding box center [127, 107] width 42 height 38
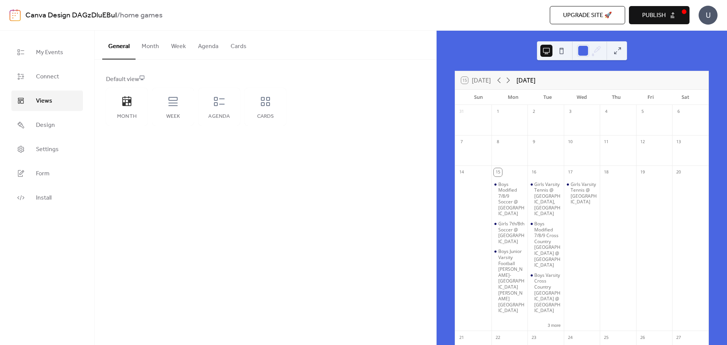
scroll to position [38, 0]
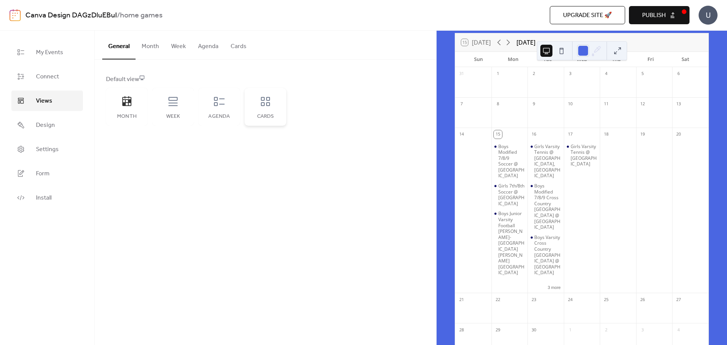
click at [271, 108] on div "Cards" at bounding box center [266, 107] width 42 height 38
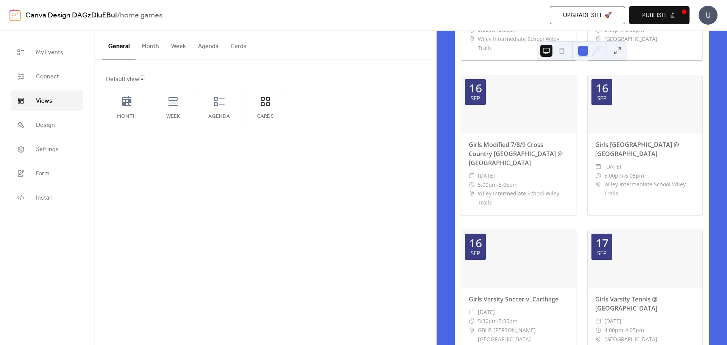
scroll to position [485, 0]
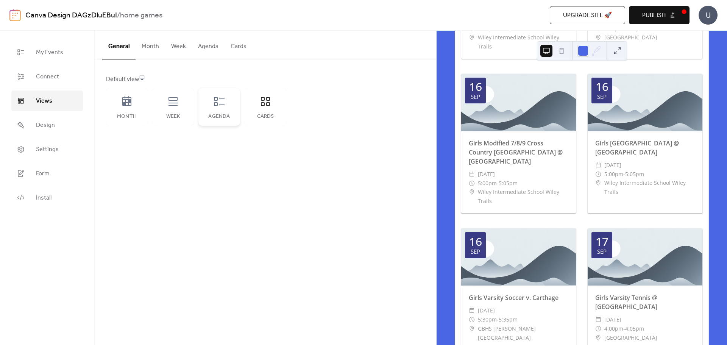
click at [217, 119] on div "Agenda" at bounding box center [219, 117] width 27 height 6
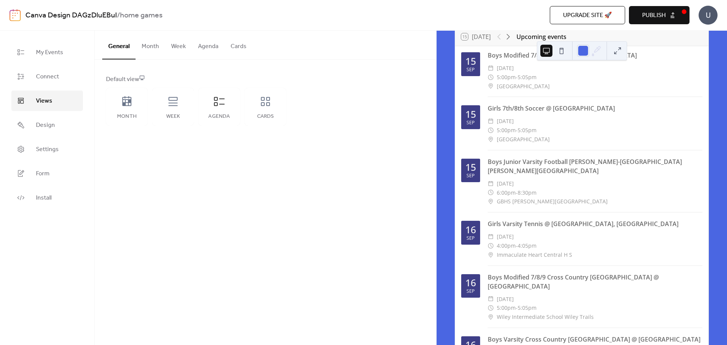
scroll to position [0, 0]
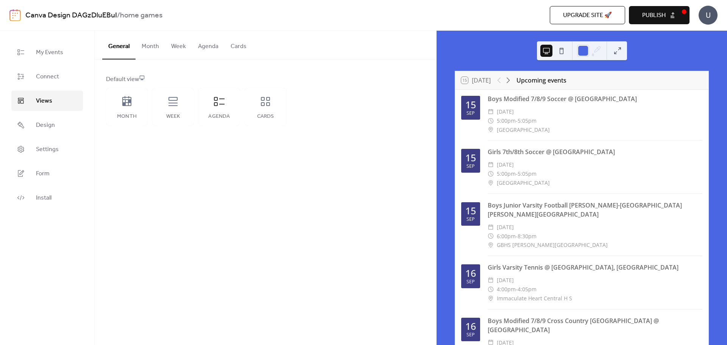
click at [154, 47] on button "Month" at bounding box center [151, 45] width 30 height 28
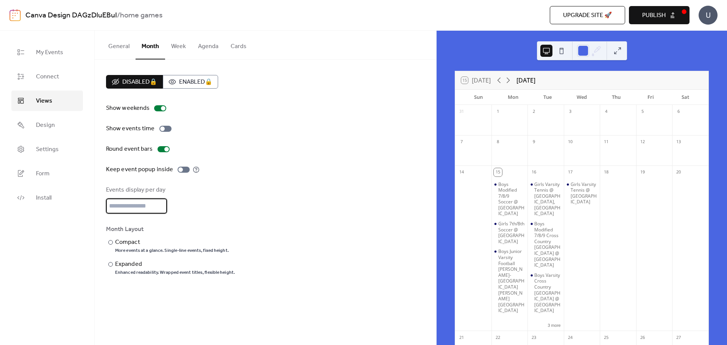
click at [140, 209] on input "*" at bounding box center [136, 205] width 61 height 15
click at [159, 203] on input "*" at bounding box center [136, 205] width 61 height 15
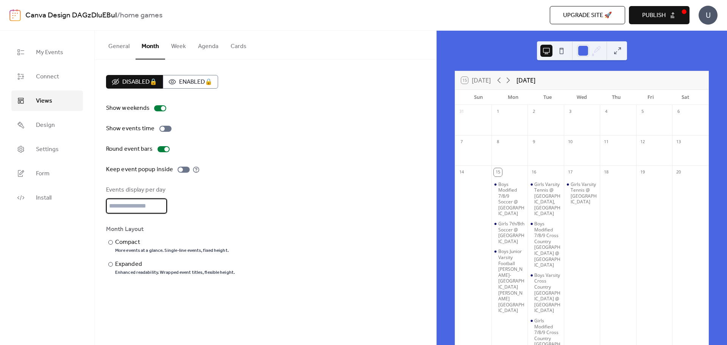
click at [159, 203] on input "*" at bounding box center [136, 205] width 61 height 15
type input "*"
click at [159, 203] on input "*" at bounding box center [136, 205] width 61 height 15
click at [136, 245] on div "Compact" at bounding box center [171, 242] width 112 height 9
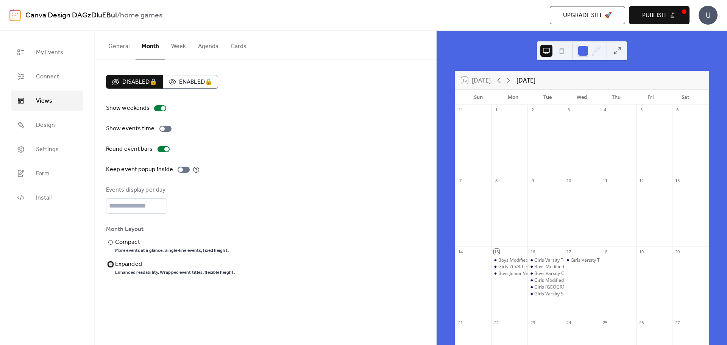
click at [145, 270] on div "Enhanced readability. Wrapped event titles, flexible height." at bounding box center [175, 273] width 120 height 6
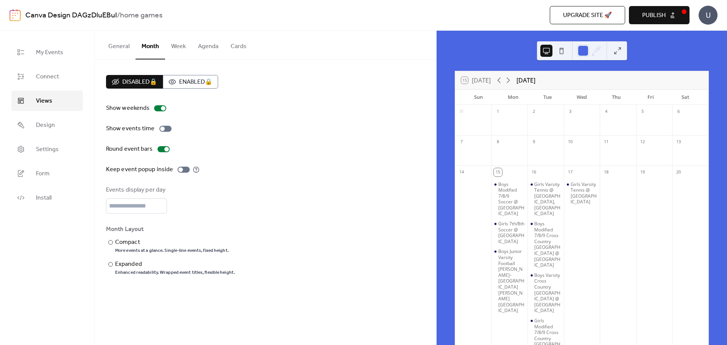
click at [178, 46] on button "Week" at bounding box center [178, 45] width 27 height 28
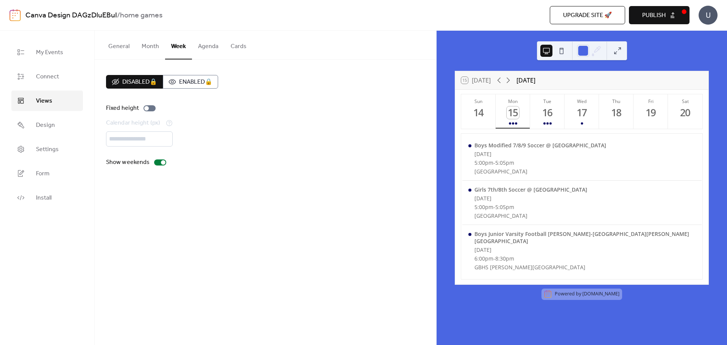
click at [205, 45] on button "Agenda" at bounding box center [208, 45] width 33 height 28
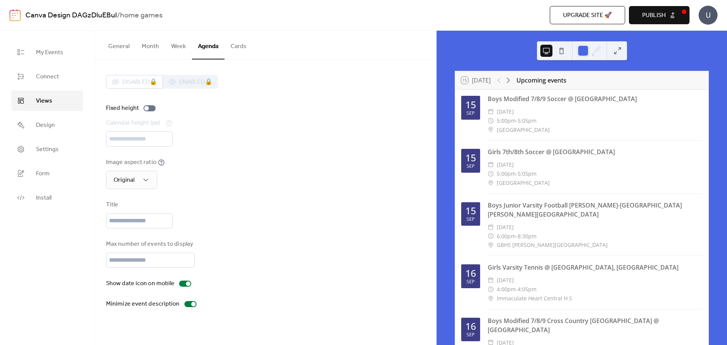
click at [660, 16] on span "Publish" at bounding box center [653, 15] width 23 height 9
click at [654, 19] on div "Upgrade site 🚀 Preview Publish" at bounding box center [523, 15] width 331 height 18
click at [61, 14] on link "Canva Design DAGzDluEBuI" at bounding box center [71, 15] width 92 height 14
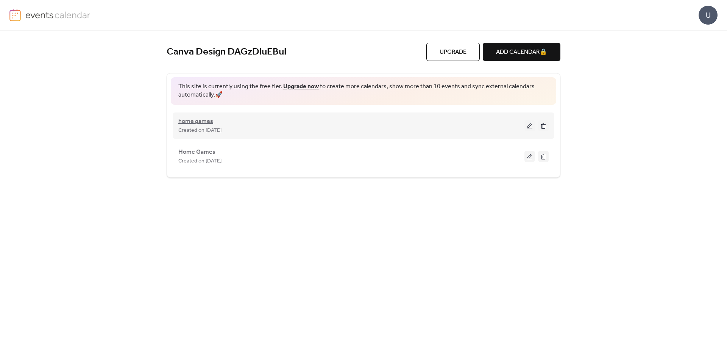
click at [199, 121] on span "home games" at bounding box center [195, 121] width 35 height 9
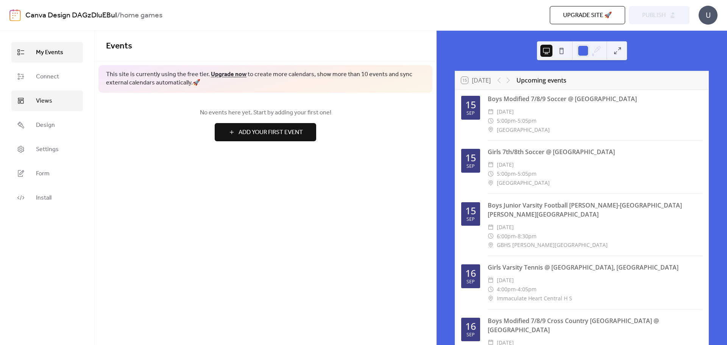
click at [39, 97] on span "Views" at bounding box center [44, 101] width 16 height 9
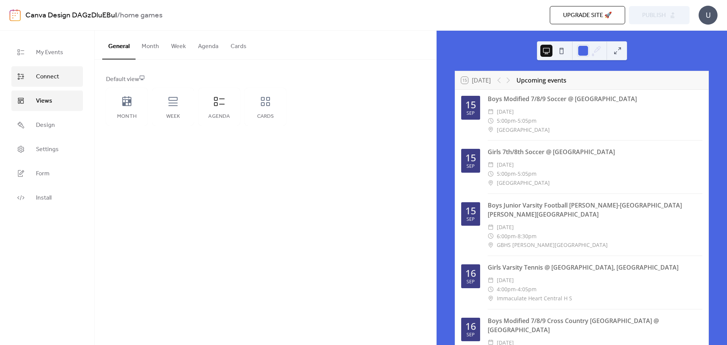
click at [42, 78] on span "Connect" at bounding box center [47, 76] width 23 height 9
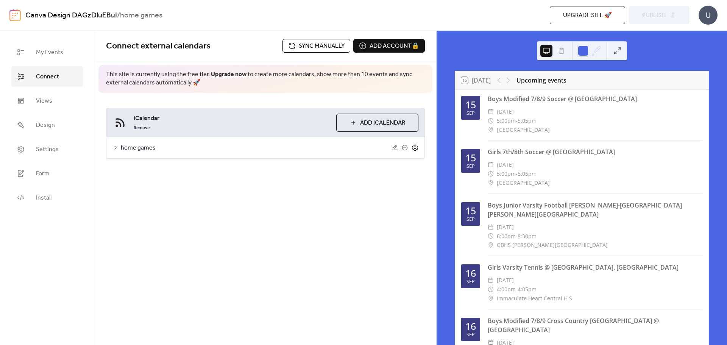
click at [415, 147] on icon at bounding box center [415, 147] width 7 height 7
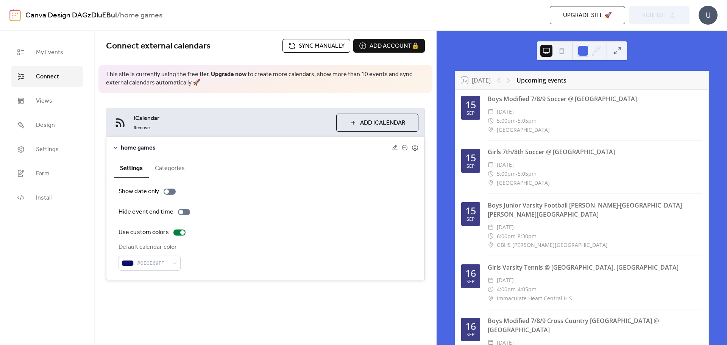
click at [168, 169] on button "Categories" at bounding box center [170, 167] width 42 height 19
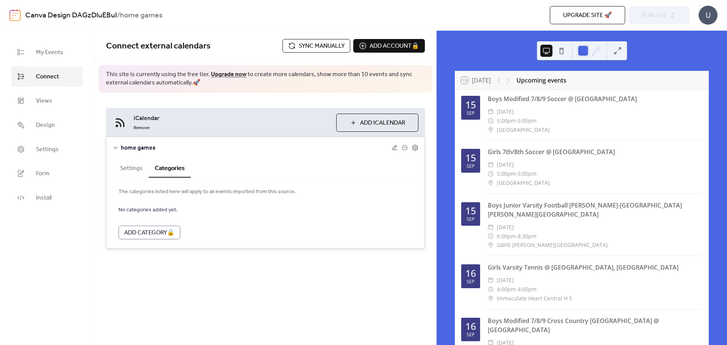
click at [127, 165] on button "Settings" at bounding box center [131, 167] width 35 height 19
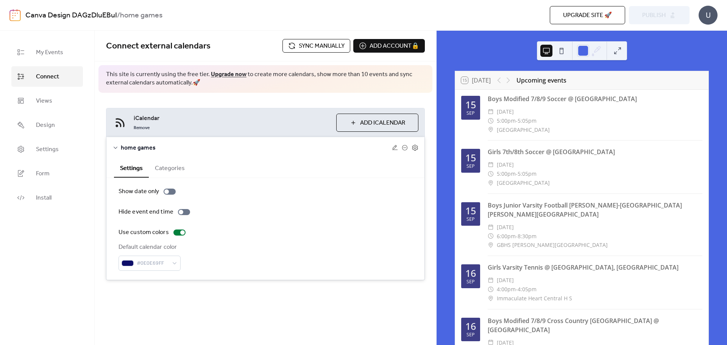
click at [116, 149] on icon at bounding box center [115, 148] width 6 height 6
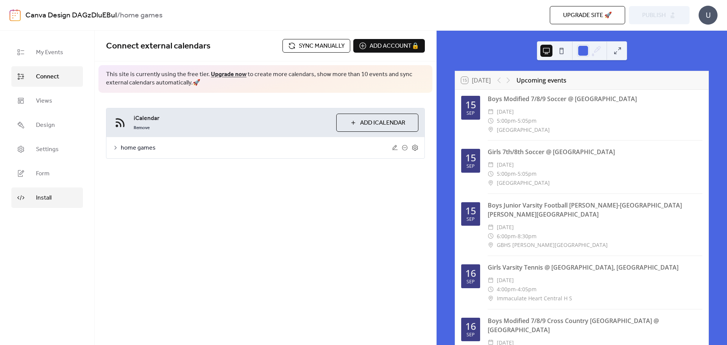
click at [46, 200] on span "Install" at bounding box center [44, 197] width 16 height 9
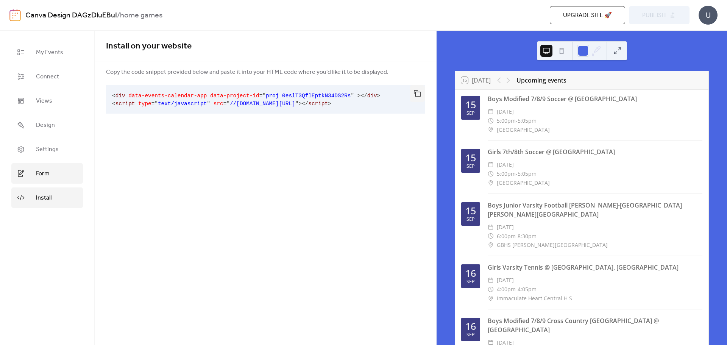
click at [39, 172] on span "Form" at bounding box center [43, 173] width 14 height 9
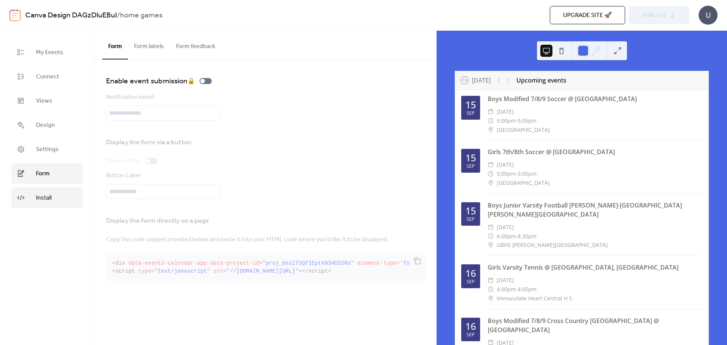
click at [36, 187] on link "Install" at bounding box center [47, 197] width 72 height 20
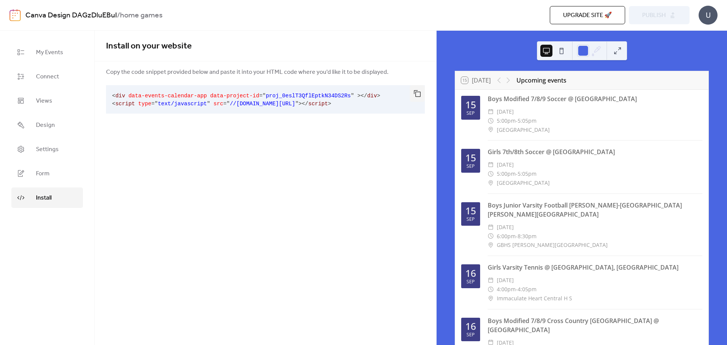
click at [168, 106] on span "text/javascript" at bounding box center [182, 104] width 49 height 6
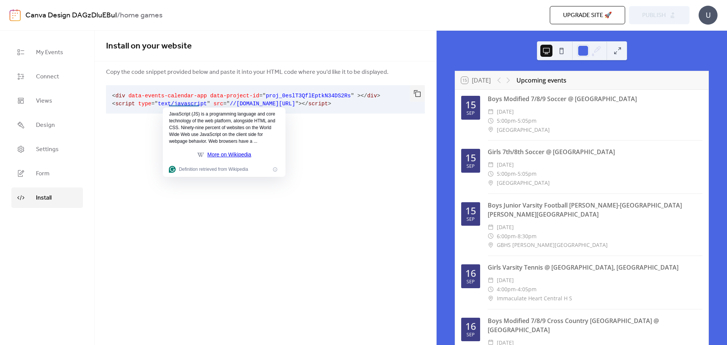
click at [130, 99] on pre "< div data-events-calendar-app data-project-id = " proj_0eslT3QflEptkN34DS2Rs "…" at bounding box center [259, 99] width 307 height 28
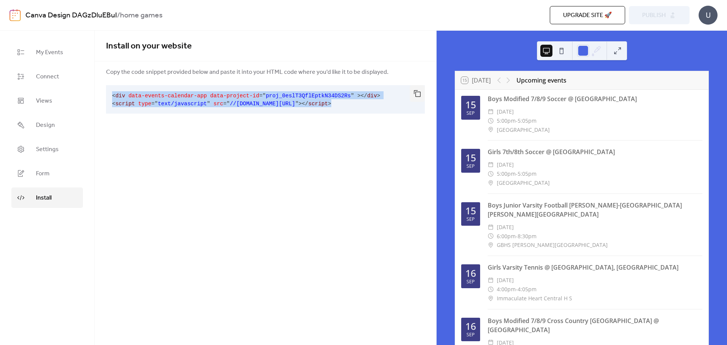
drag, startPoint x: 112, startPoint y: 95, endPoint x: 386, endPoint y: 106, distance: 273.9
click at [386, 106] on pre "< div data-events-calendar-app data-project-id = " proj_0eslT3QflEptkN34DS2Rs "…" at bounding box center [259, 99] width 307 height 28
copy code "< div data-events-calendar-app data-project-id = " proj_0eslT3QflEptkN34DS2Rs "…"
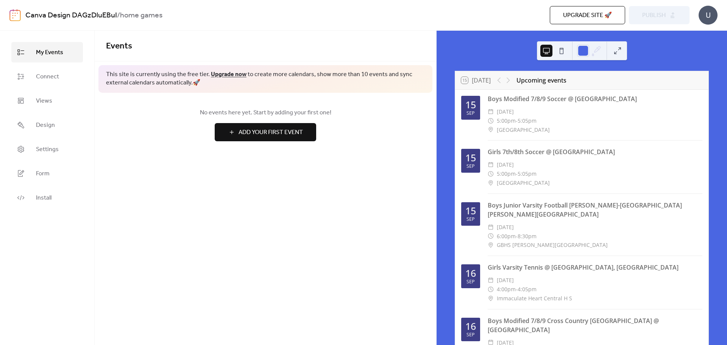
click at [615, 52] on button at bounding box center [617, 51] width 12 height 12
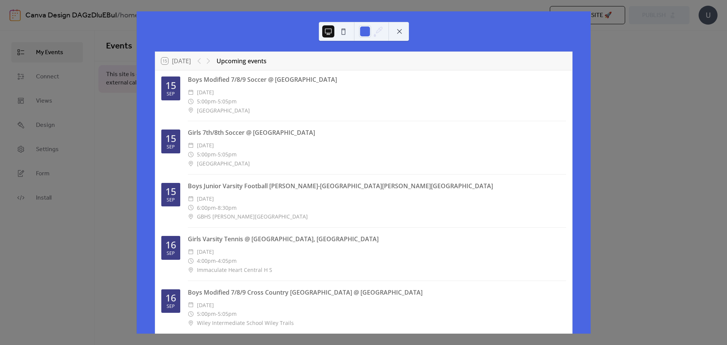
click at [344, 30] on button at bounding box center [343, 31] width 12 height 12
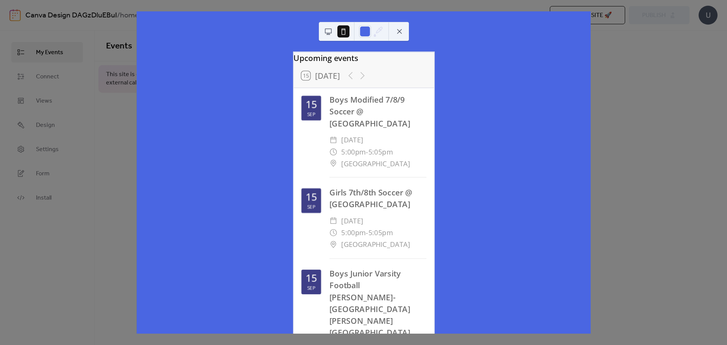
click at [328, 30] on button at bounding box center [328, 31] width 12 height 12
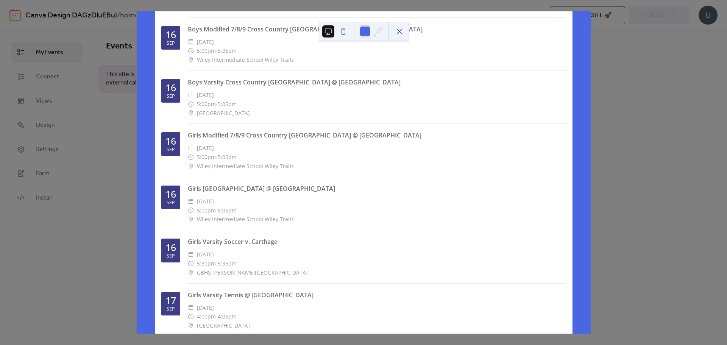
scroll to position [301, 0]
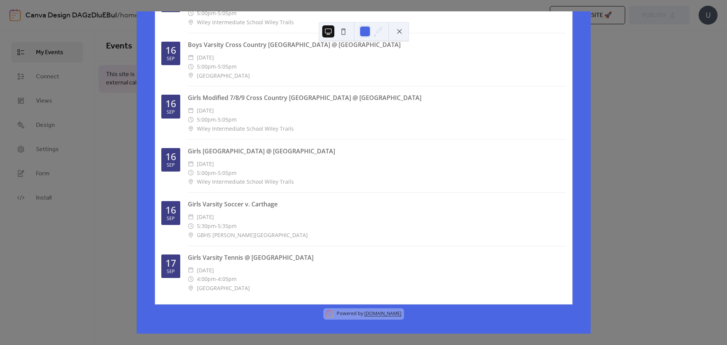
click at [374, 312] on link "[DOMAIN_NAME]" at bounding box center [382, 313] width 37 height 6
click at [591, 85] on div "15 [DATE] Upcoming events [DATE] Boys Modified 7/8/9 Soccer @ Lyme ​ [DATE] ​ 5…" at bounding box center [363, 172] width 454 height 322
click at [395, 43] on div "Boys Varsity Cross Country [GEOGRAPHIC_DATA] @ [GEOGRAPHIC_DATA]" at bounding box center [377, 44] width 378 height 9
click at [395, 29] on button at bounding box center [399, 31] width 12 height 12
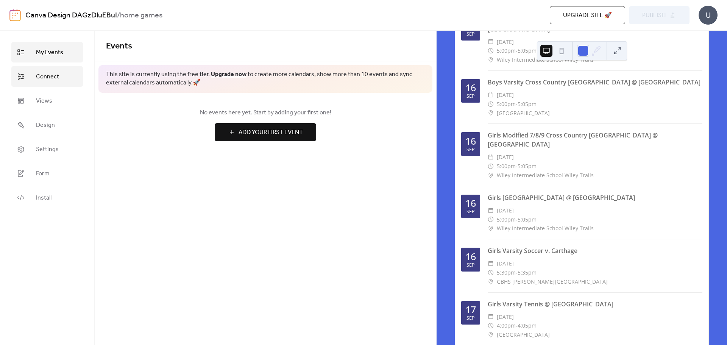
click at [50, 72] on span "Connect" at bounding box center [47, 76] width 23 height 9
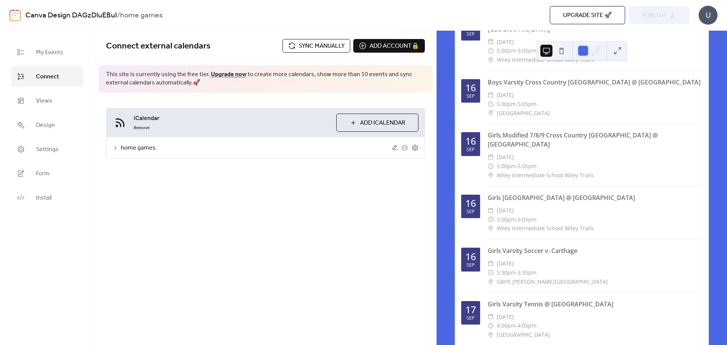
click at [307, 44] on span "Sync manually" at bounding box center [322, 46] width 46 height 9
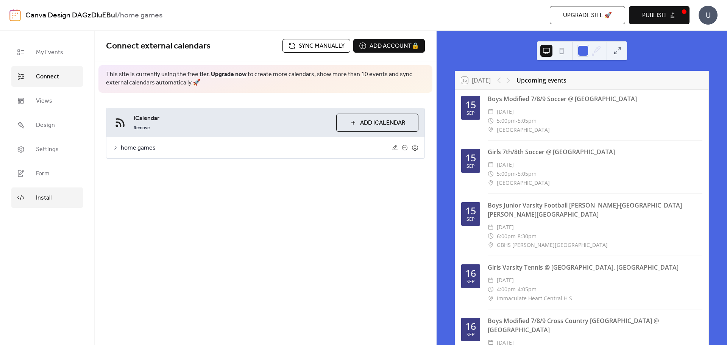
click at [52, 198] on link "Install" at bounding box center [47, 197] width 72 height 20
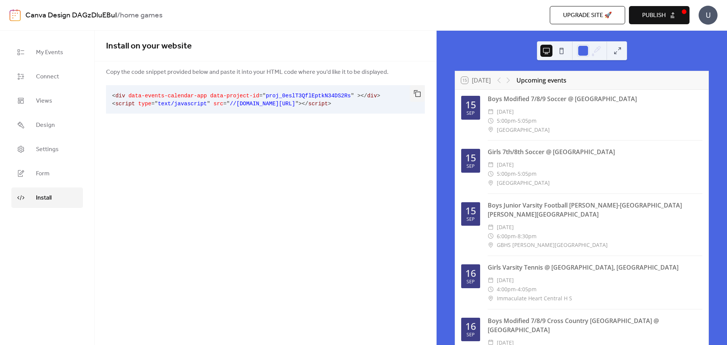
click at [236, 96] on span "data-project-id" at bounding box center [234, 96] width 49 height 6
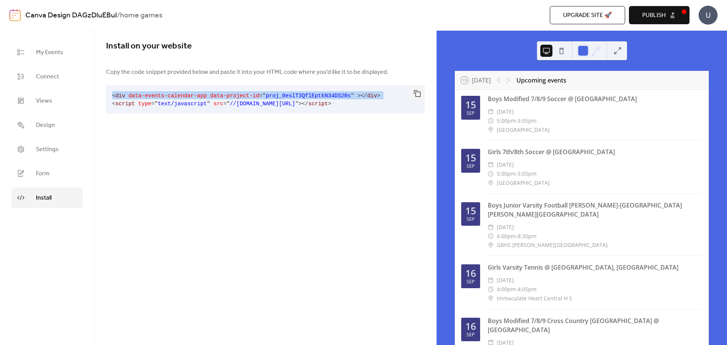
click at [236, 96] on span "data-project-id" at bounding box center [234, 96] width 49 height 6
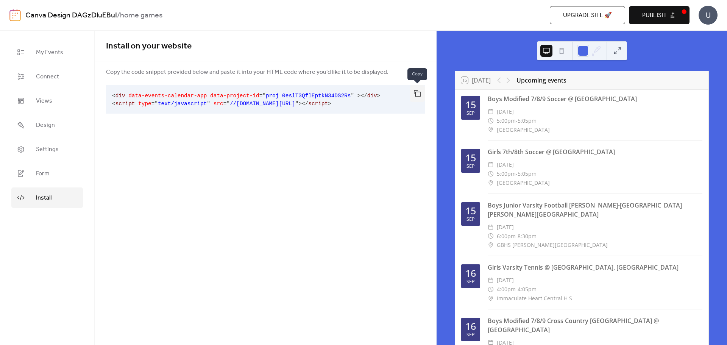
click at [416, 93] on button "button" at bounding box center [417, 93] width 15 height 17
click at [265, 99] on pre "< div data-events-calendar-app data-project-id = " proj_0eslT3QflEptkN34DS2Rs "…" at bounding box center [259, 99] width 307 height 28
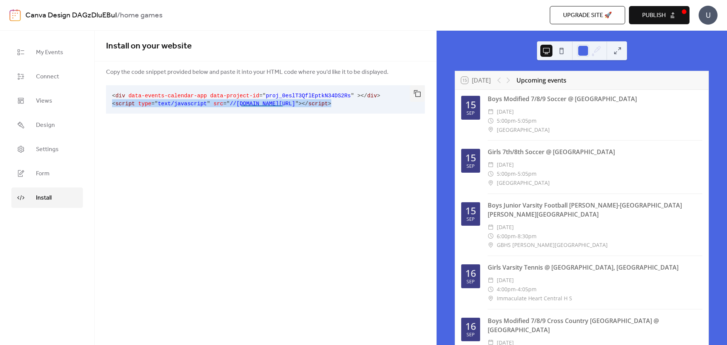
click at [328, 101] on span "script" at bounding box center [318, 104] width 20 height 6
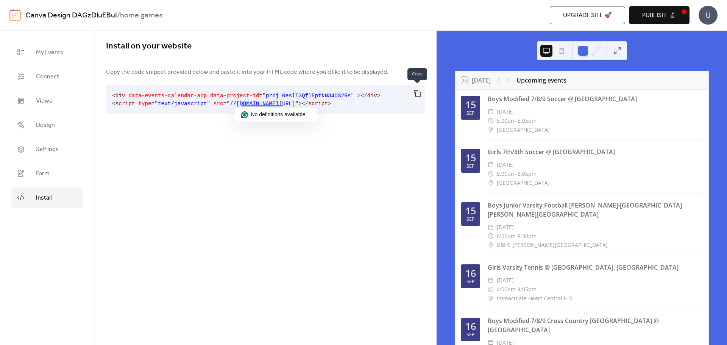
click at [419, 92] on button "button" at bounding box center [417, 93] width 15 height 17
